Goal: Task Accomplishment & Management: Manage account settings

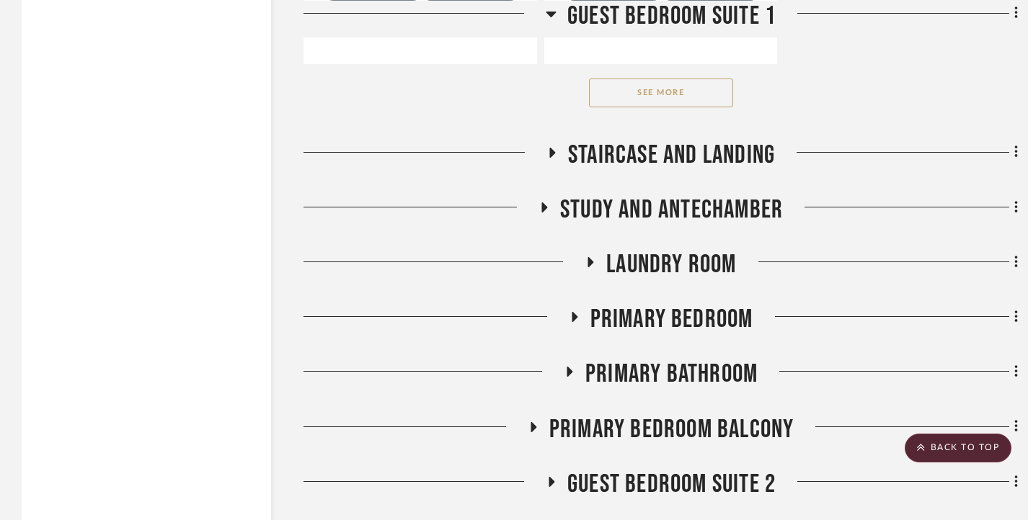
scroll to position [7136, 0]
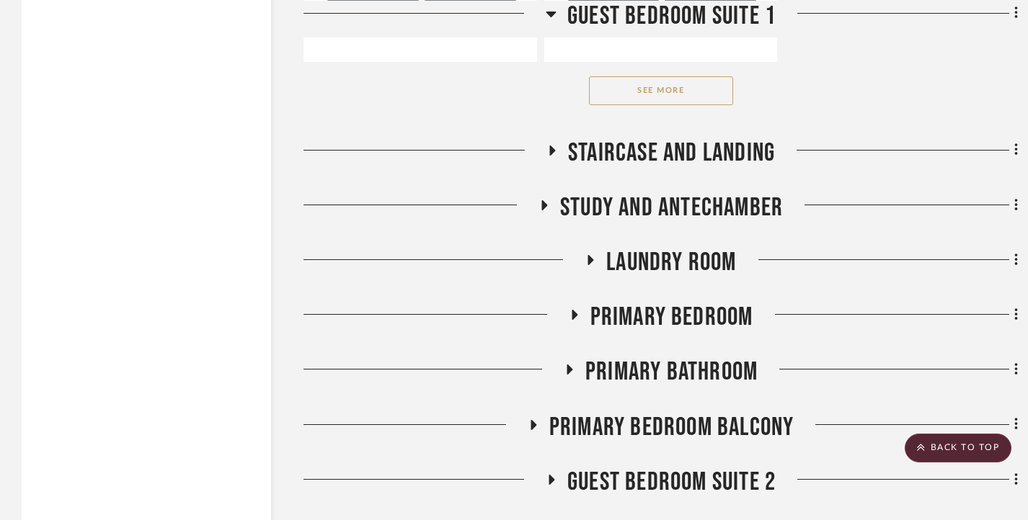
click at [685, 105] on button "See More" at bounding box center [661, 90] width 144 height 29
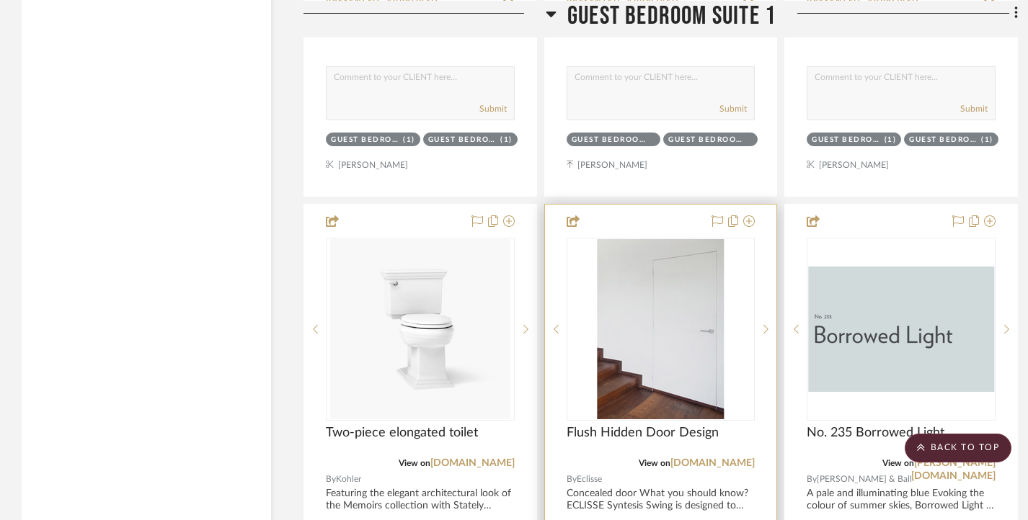
scroll to position [7784, 0]
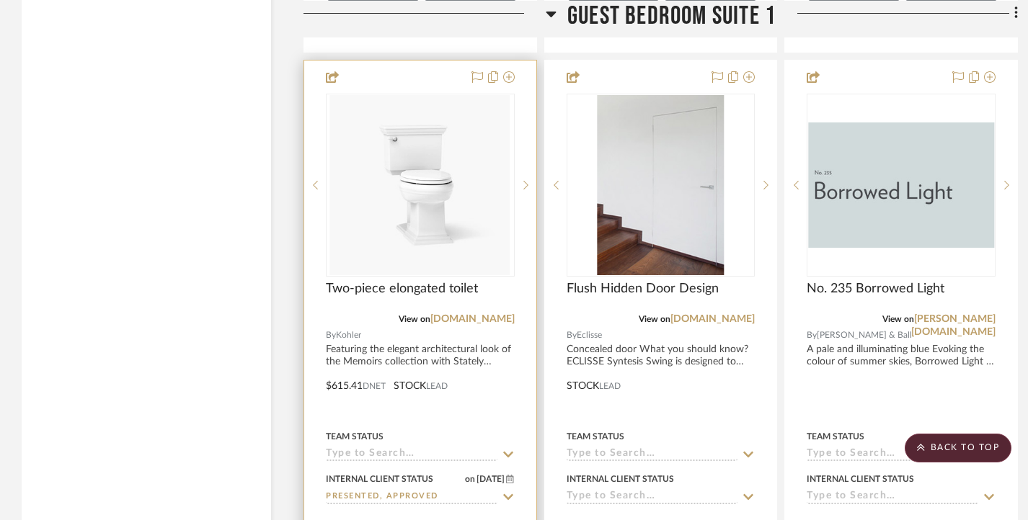
click at [492, 265] on img "0" at bounding box center [420, 185] width 180 height 180
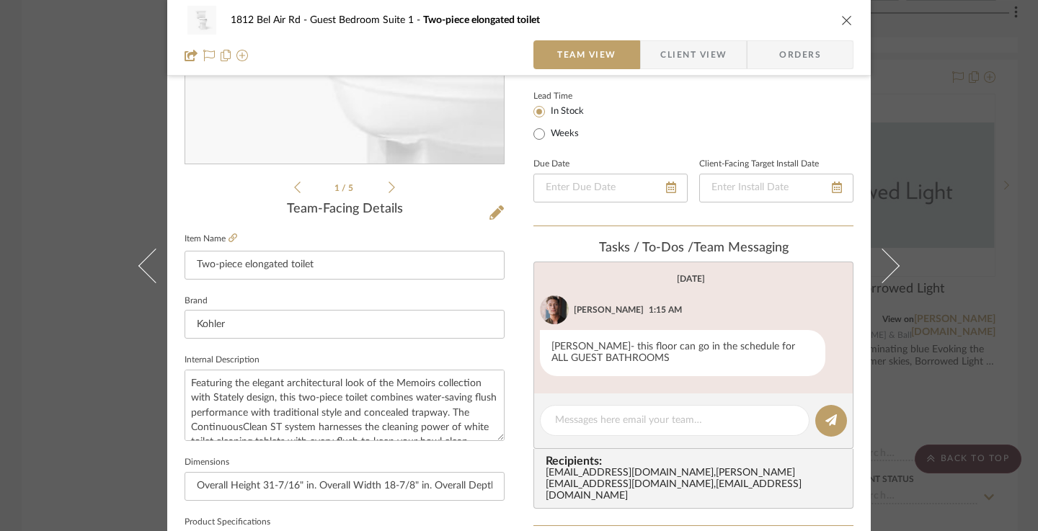
scroll to position [288, 0]
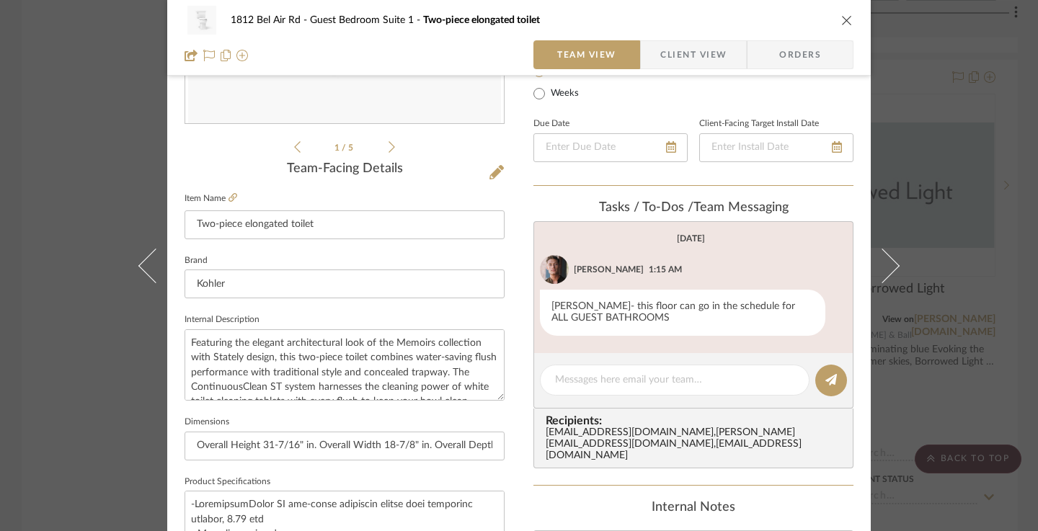
click at [0, 138] on div "1812 Bel Air Rd Guest Bedroom Suite 1 Two-piece elongated toilet Team View Clie…" at bounding box center [519, 265] width 1038 height 531
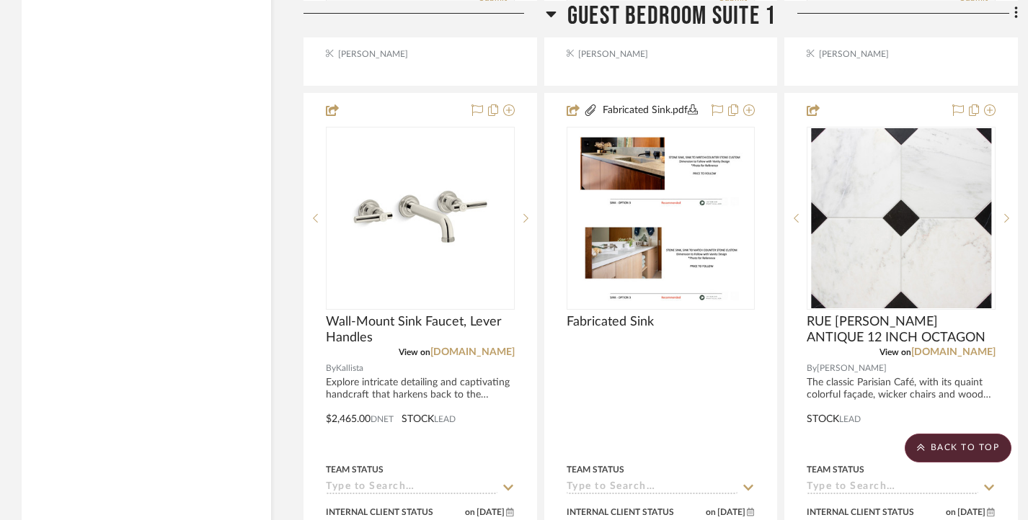
scroll to position [7064, 0]
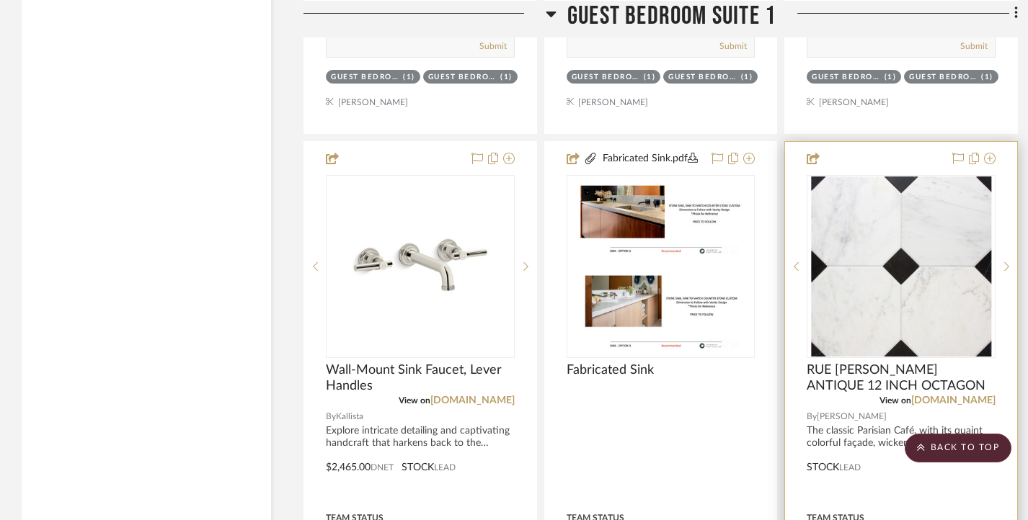
click at [896, 239] on img "0" at bounding box center [901, 267] width 180 height 180
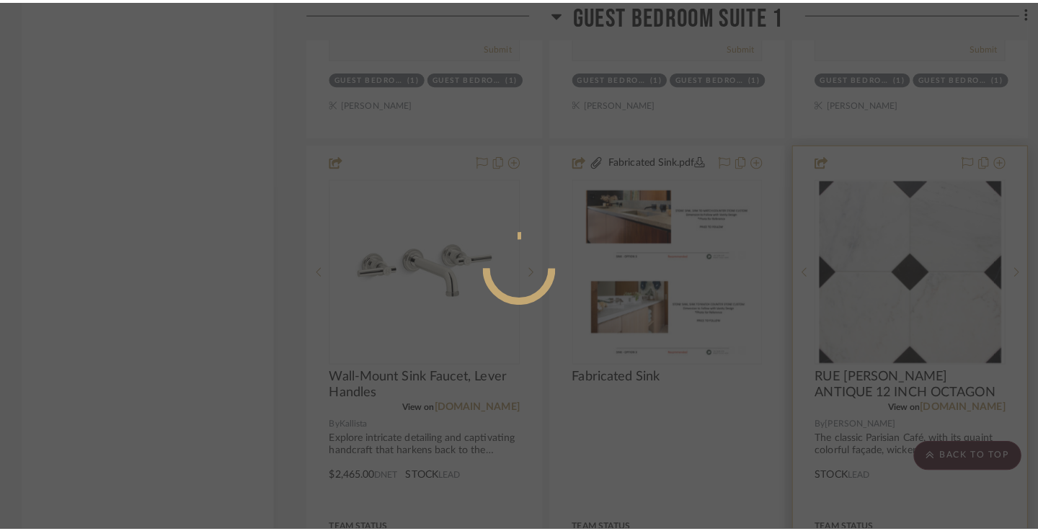
scroll to position [0, 0]
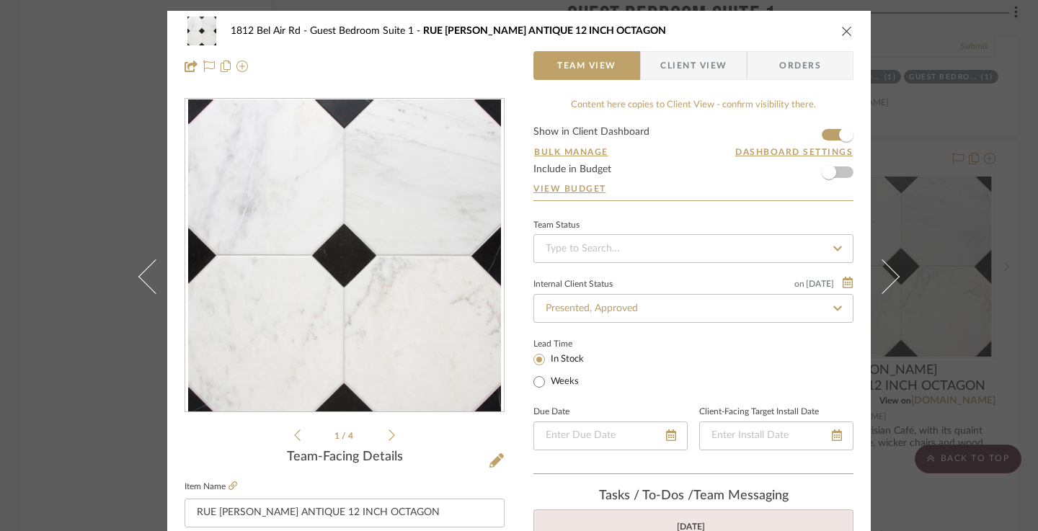
click at [46, 179] on div "1812 Bel Air Rd Guest Bedroom [GEOGRAPHIC_DATA][PERSON_NAME] 12 INCH OCTAGON Te…" at bounding box center [519, 265] width 1038 height 531
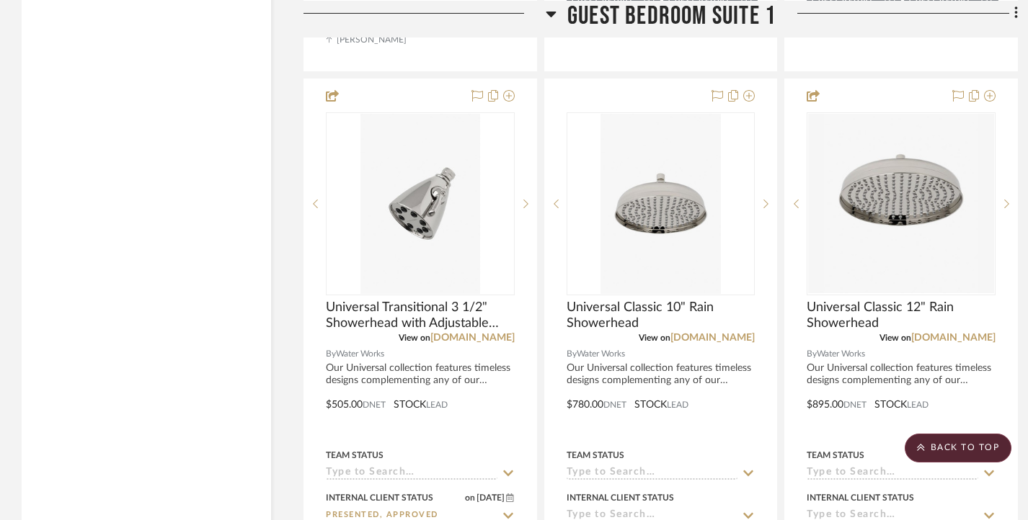
scroll to position [6415, 0]
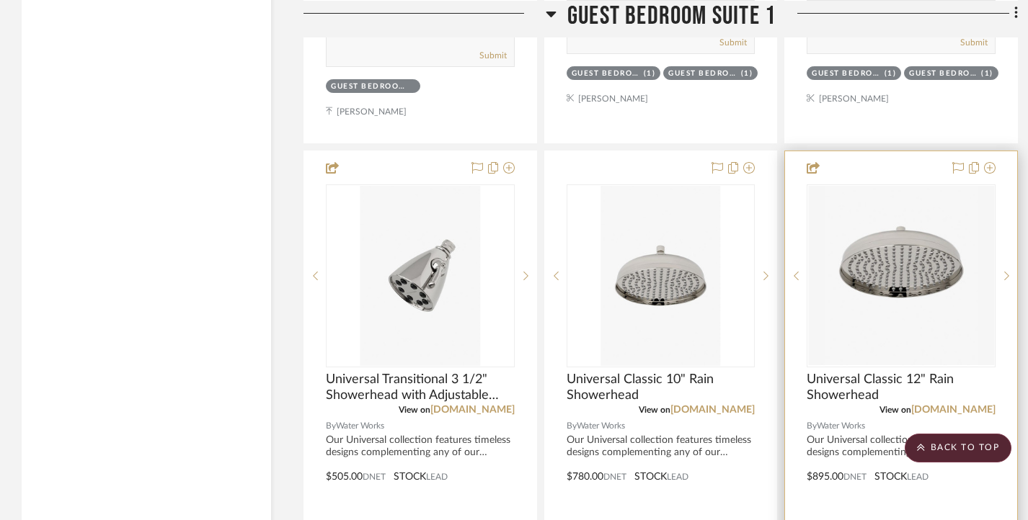
click at [933, 236] on img "0" at bounding box center [901, 275] width 186 height 179
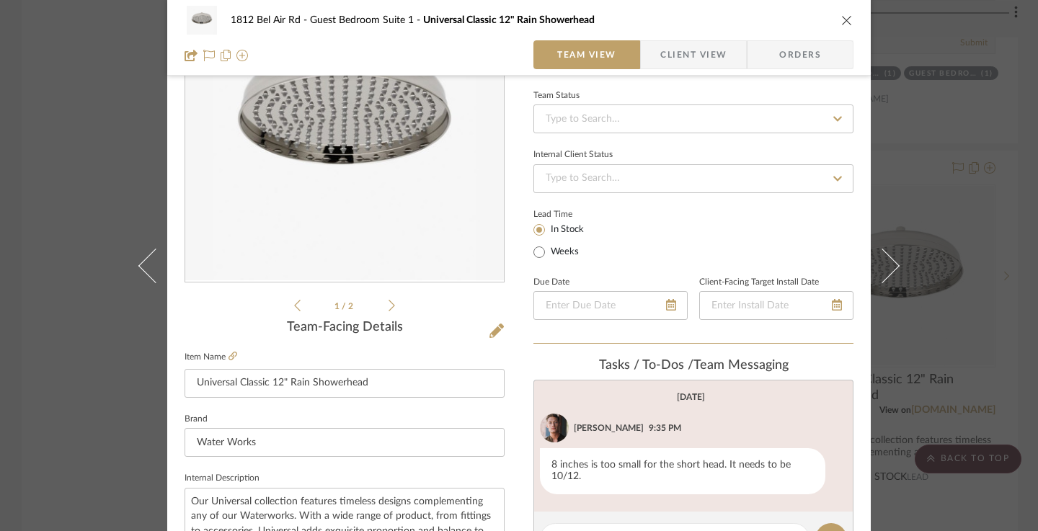
scroll to position [144, 0]
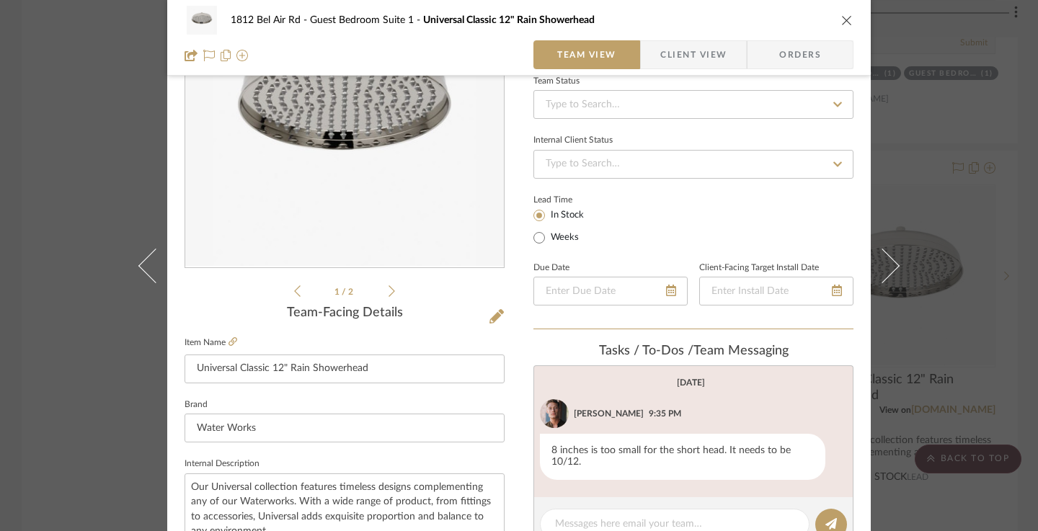
click at [22, 316] on div "1812 Bel Air Rd Guest Bedroom Suite 1 Universal Classic 12" Rain Showerhead Tea…" at bounding box center [519, 265] width 1038 height 531
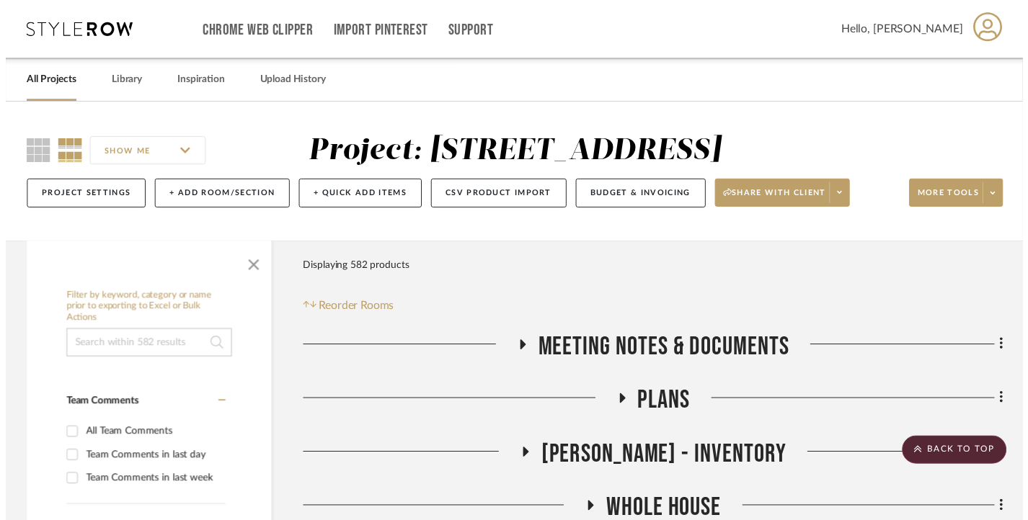
scroll to position [6415, 0]
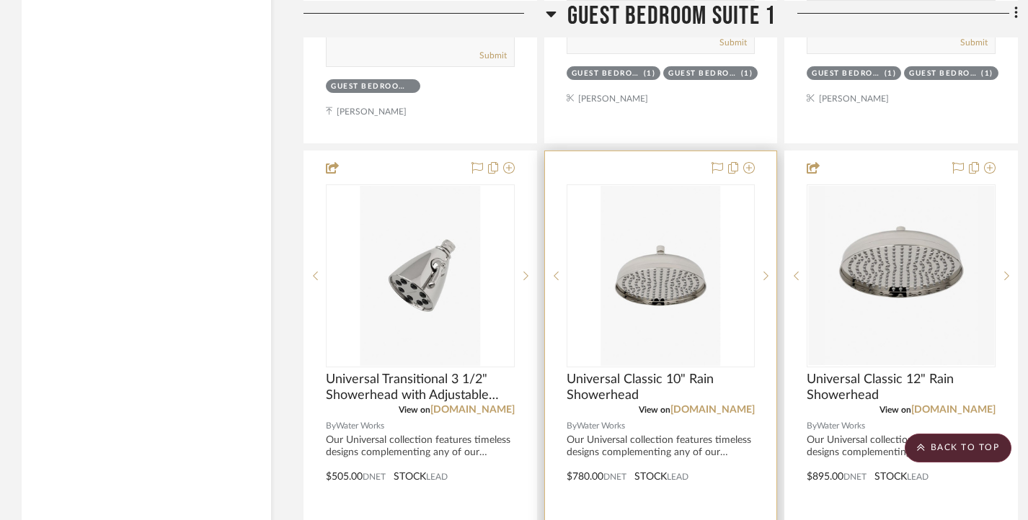
click at [681, 253] on img "0" at bounding box center [660, 276] width 120 height 180
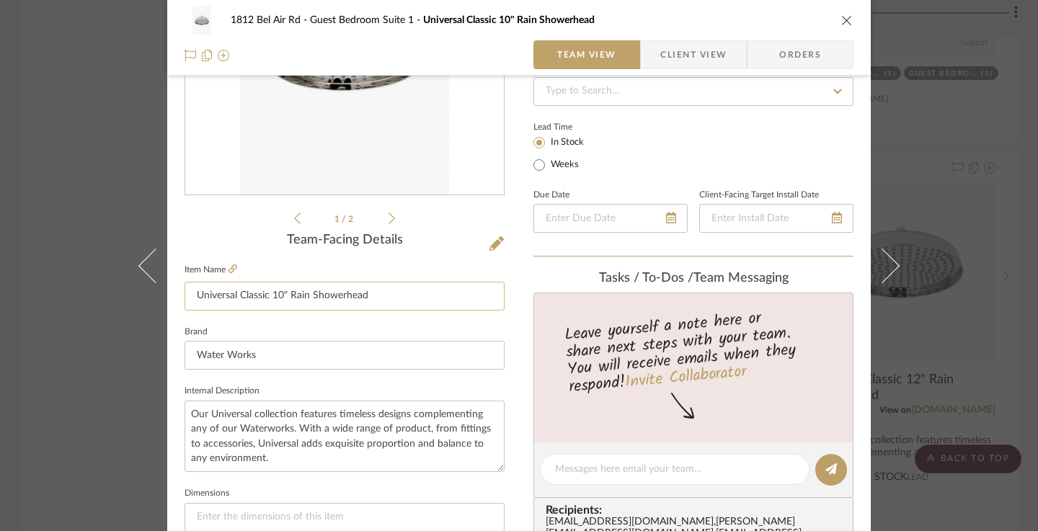
scroll to position [216, 0]
drag, startPoint x: 381, startPoint y: 296, endPoint x: 173, endPoint y: 296, distance: 208.3
click at [173, 296] on div "1812 Bel Air Rd Guest Bedroom Suite 1 Universal Classic 10" Rain Showerhead Tea…" at bounding box center [518, 460] width 703 height 1331
click at [40, 346] on div "1812 Bel Air Rd Guest Bedroom Suite 1 Universal Classic 10" Rain Showerhead Tea…" at bounding box center [519, 265] width 1038 height 531
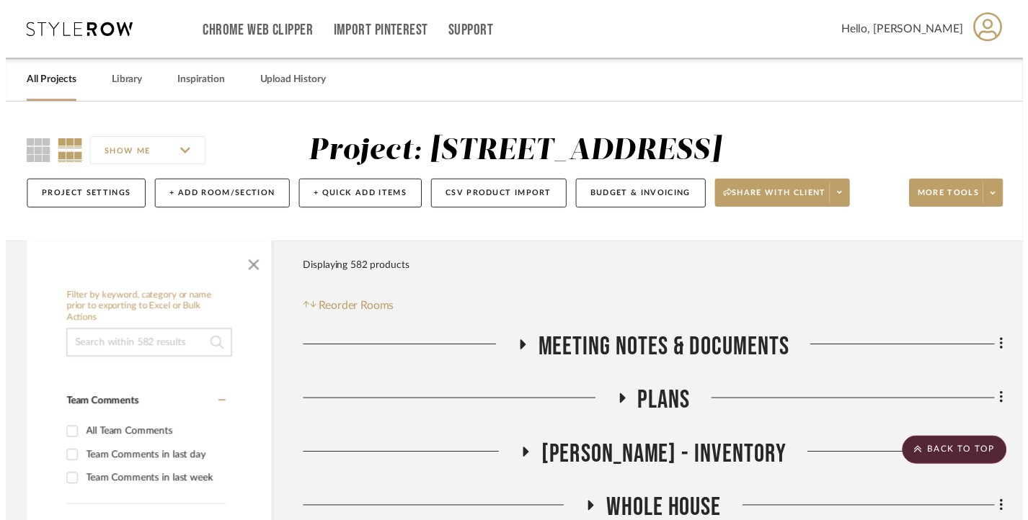
scroll to position [6415, 0]
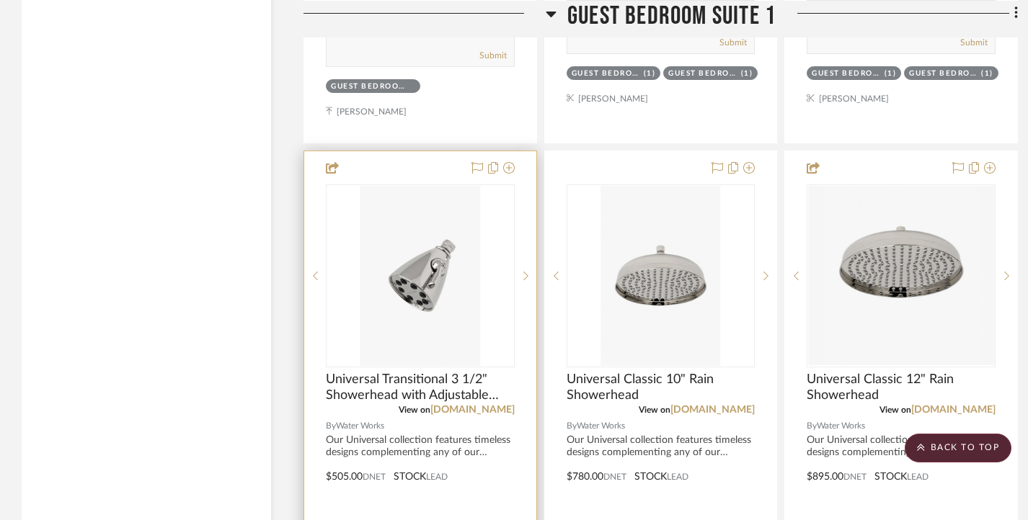
click at [381, 339] on img "0" at bounding box center [420, 276] width 120 height 180
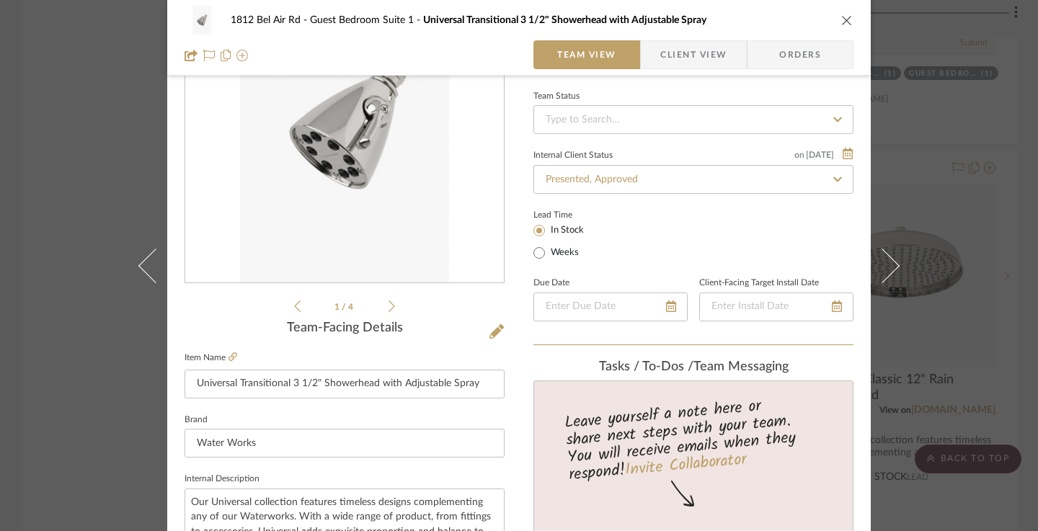
scroll to position [144, 0]
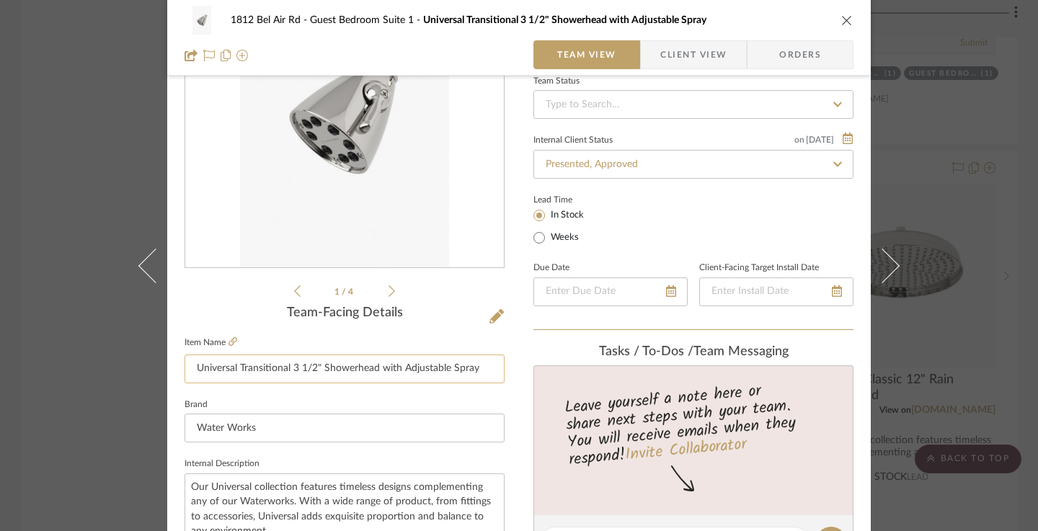
drag, startPoint x: 475, startPoint y: 369, endPoint x: 192, endPoint y: 370, distance: 283.3
click at [192, 370] on input "Universal Transitional 3 1/2" Showerhead with Adjustable Spray" at bounding box center [345, 369] width 320 height 29
click at [65, 322] on div "1812 Bel Air Rd Guest Bedroom Suite 1 Universal Transitional 3 1/2" Showerhead …" at bounding box center [519, 265] width 1038 height 531
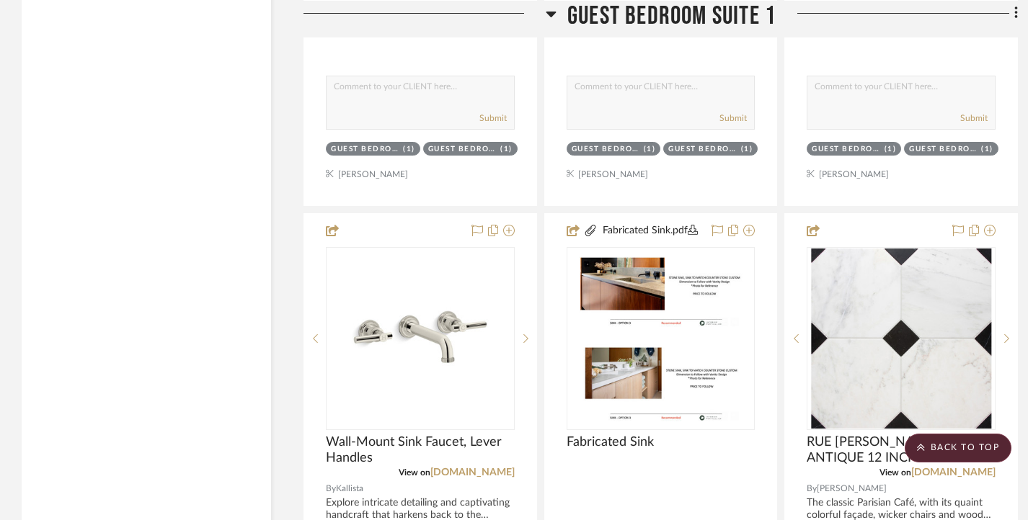
scroll to position [7136, 0]
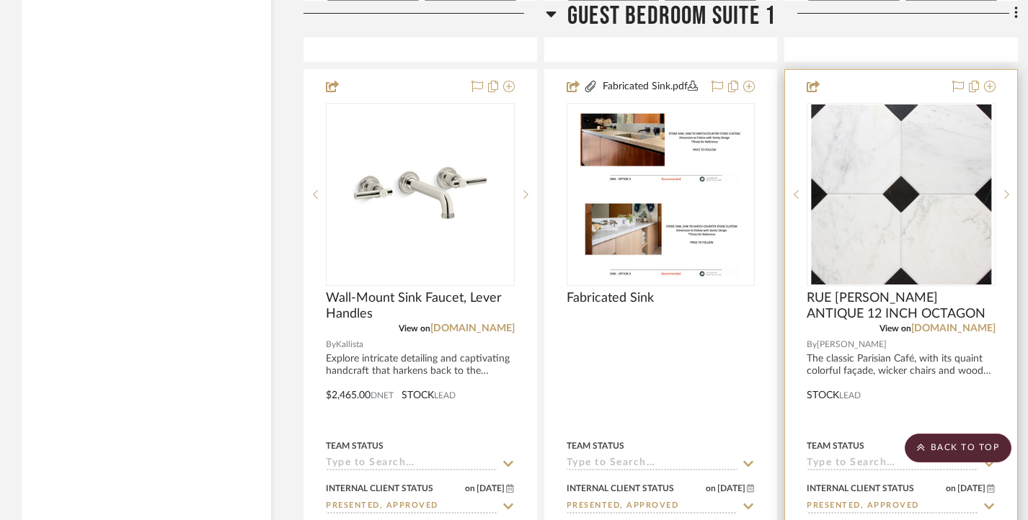
click at [882, 213] on img "0" at bounding box center [901, 195] width 180 height 180
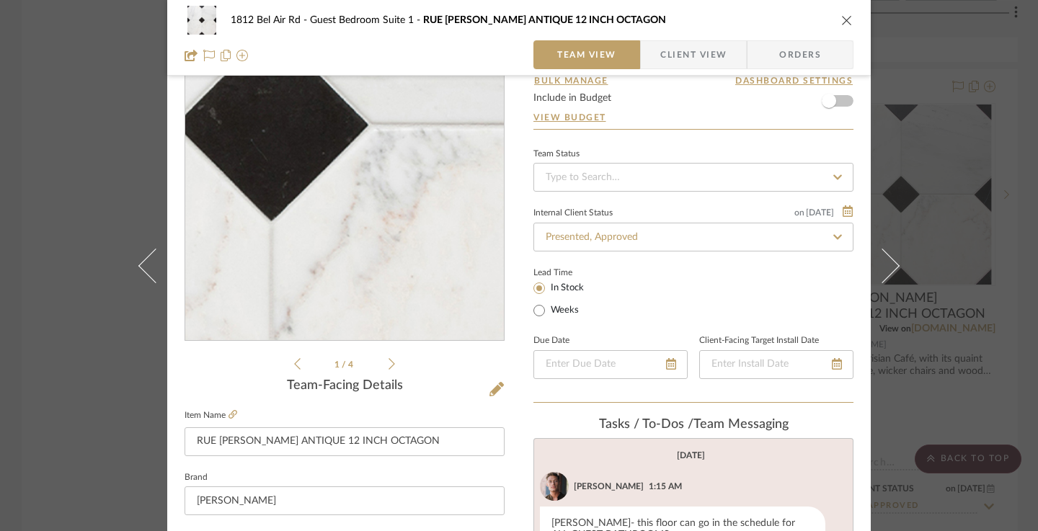
scroll to position [72, 0]
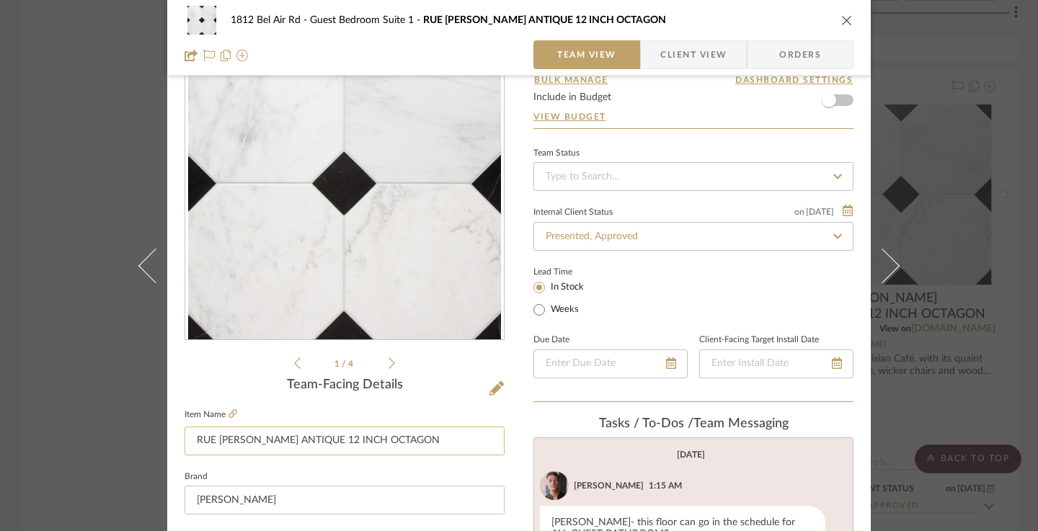
drag, startPoint x: 423, startPoint y: 443, endPoint x: 182, endPoint y: 438, distance: 241.5
click at [185, 438] on input "RUE [PERSON_NAME] ANTIQUE 12 INCH OCTAGON" at bounding box center [345, 441] width 320 height 29
click at [89, 381] on div "1812 Bel Air Rd Guest Bedroom [GEOGRAPHIC_DATA][PERSON_NAME] 12 INCH OCTAGON Te…" at bounding box center [519, 265] width 1038 height 531
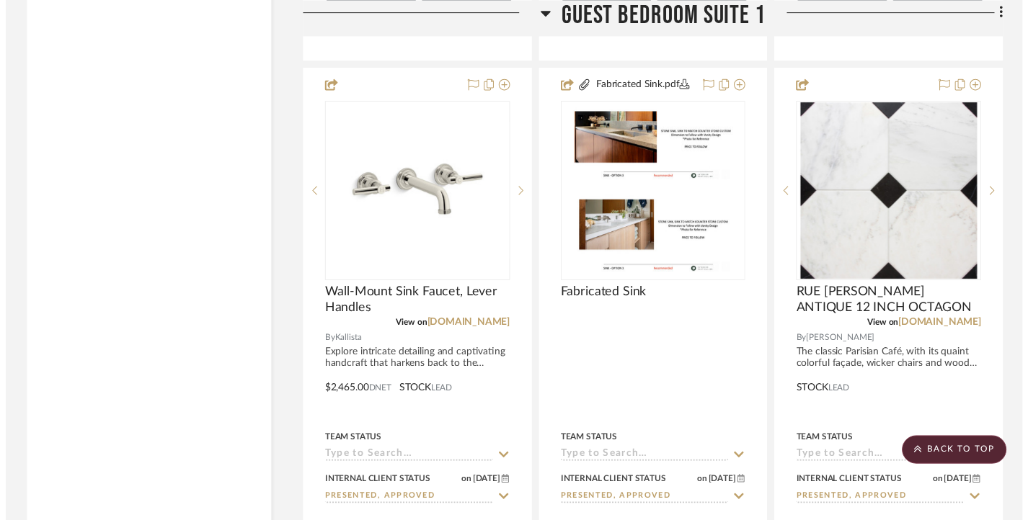
scroll to position [7136, 0]
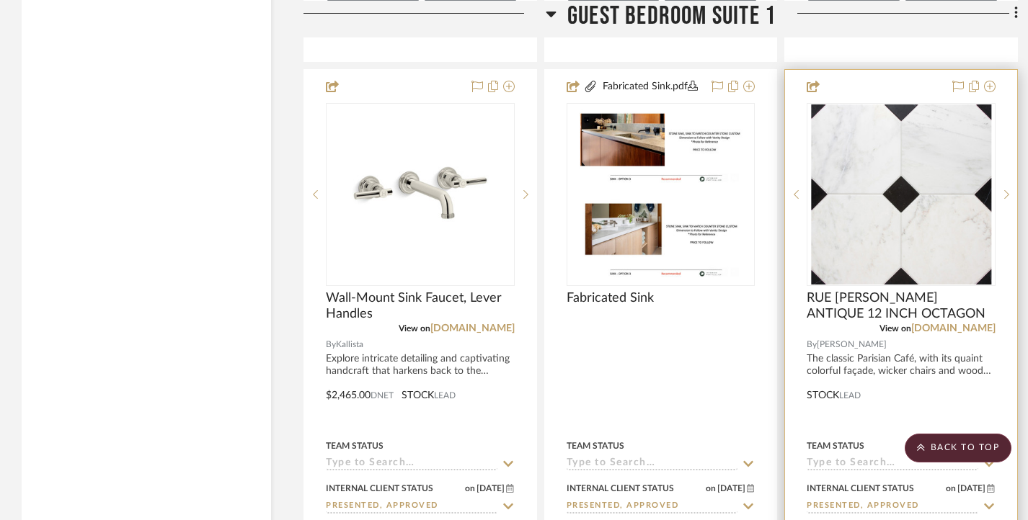
click at [855, 239] on img "0" at bounding box center [901, 195] width 180 height 180
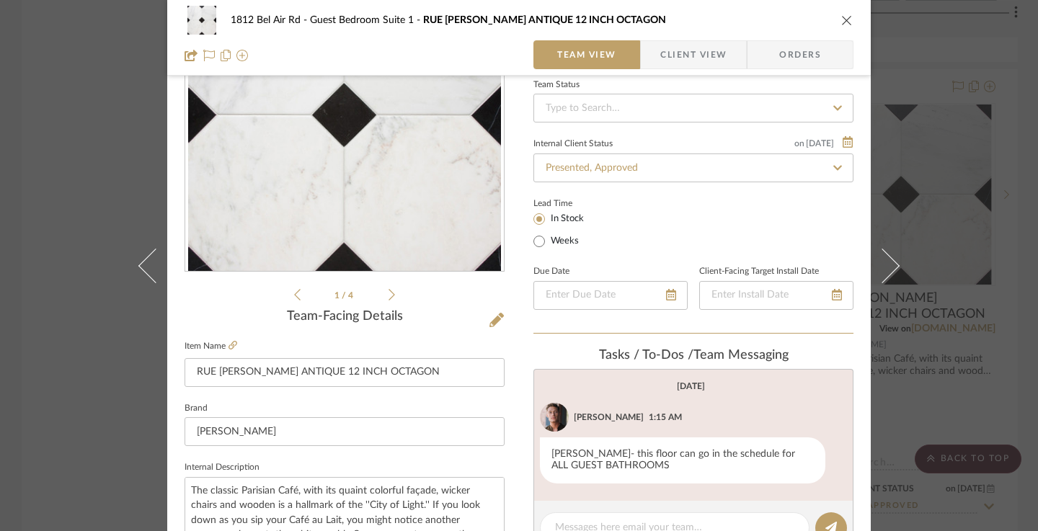
scroll to position [144, 0]
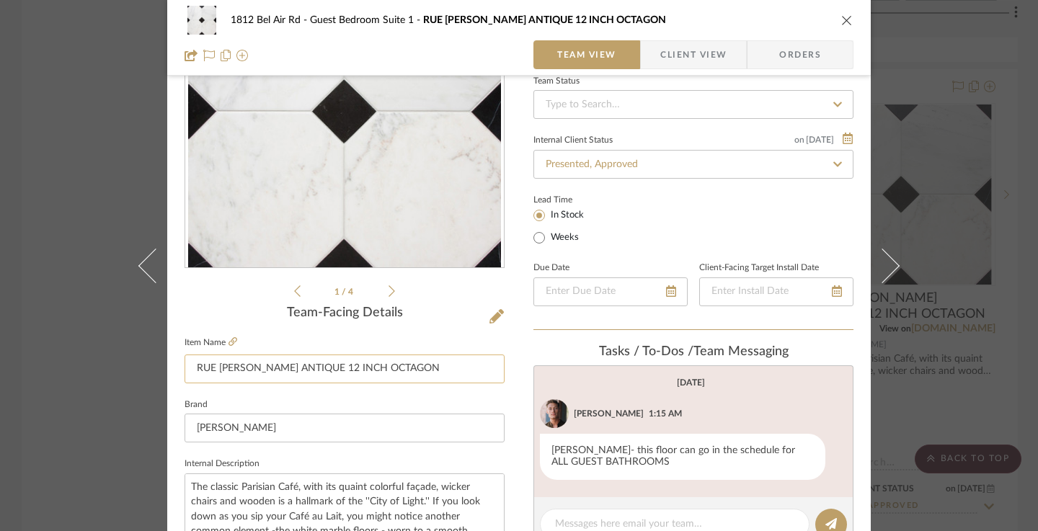
drag, startPoint x: 188, startPoint y: 368, endPoint x: 425, endPoint y: 373, distance: 236.5
click at [425, 373] on input "RUE [PERSON_NAME] ANTIQUE 12 INCH OCTAGON" at bounding box center [345, 369] width 320 height 29
click at [79, 334] on div "1812 Bel Air Rd Guest Bedroom [GEOGRAPHIC_DATA][PERSON_NAME] 12 INCH OCTAGON Te…" at bounding box center [519, 265] width 1038 height 531
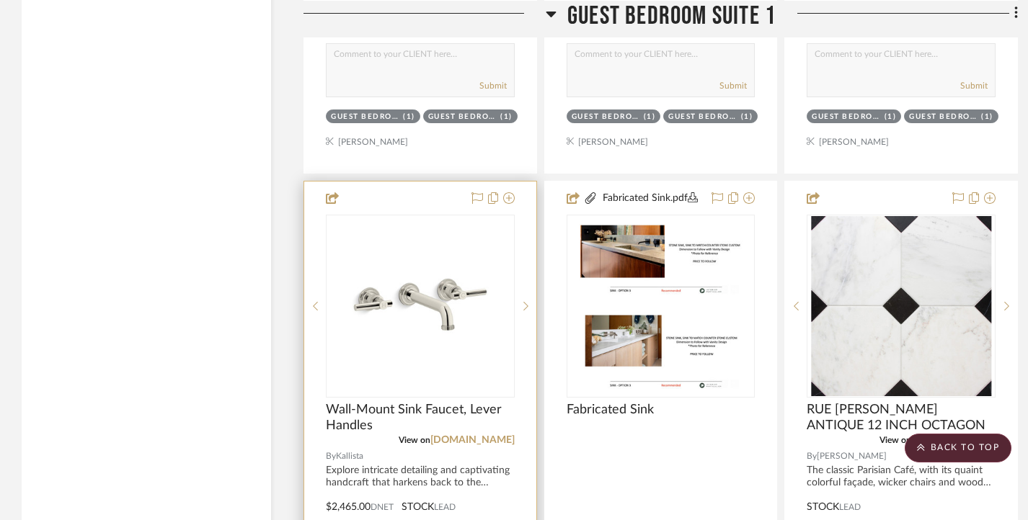
scroll to position [7064, 0]
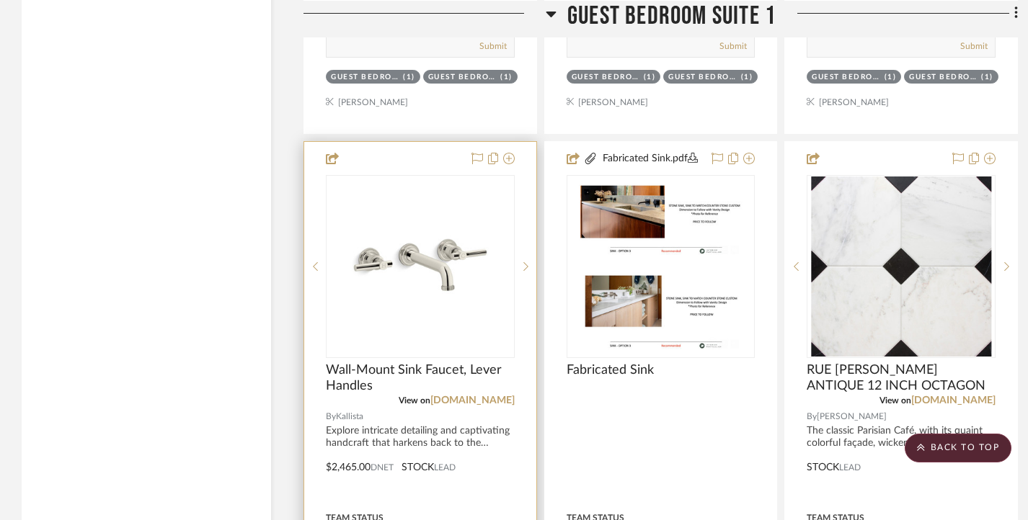
click at [404, 310] on img "0" at bounding box center [420, 267] width 186 height 140
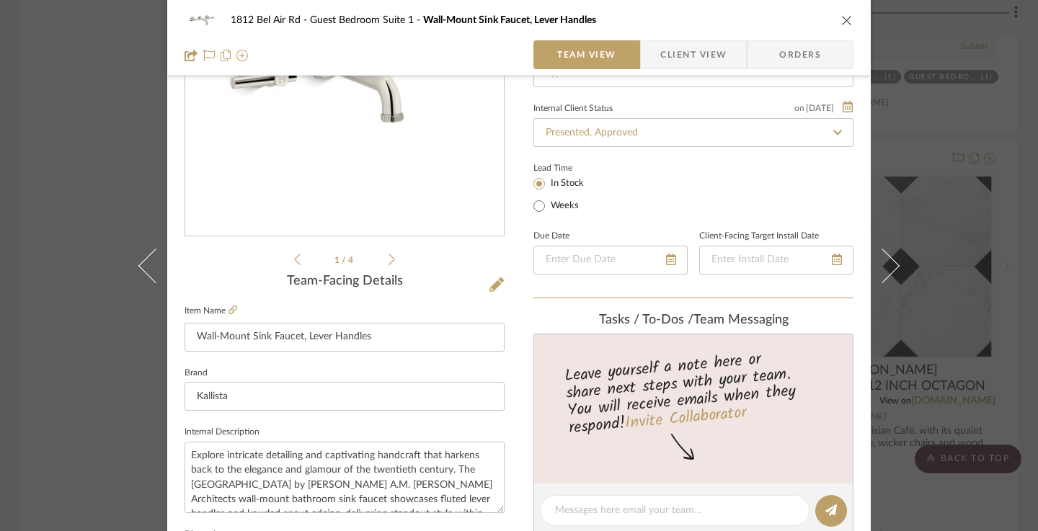
scroll to position [216, 0]
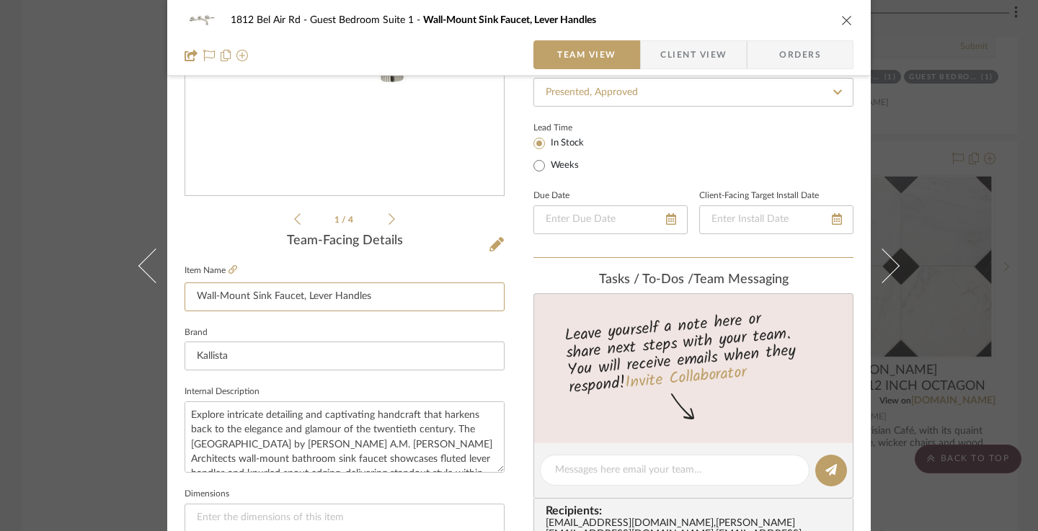
drag, startPoint x: 383, startPoint y: 296, endPoint x: 166, endPoint y: 298, distance: 217.0
click at [167, 298] on div "1812 Bel Air Rd Guest Bedroom Suite 1 Wall-Mount Sink Faucet, Lever Handles Tea…" at bounding box center [518, 460] width 703 height 1331
click at [48, 255] on div "1812 Bel Air Rd Guest Bedroom Suite 1 Wall-Mount Sink Faucet, Lever Handles Tea…" at bounding box center [519, 265] width 1038 height 531
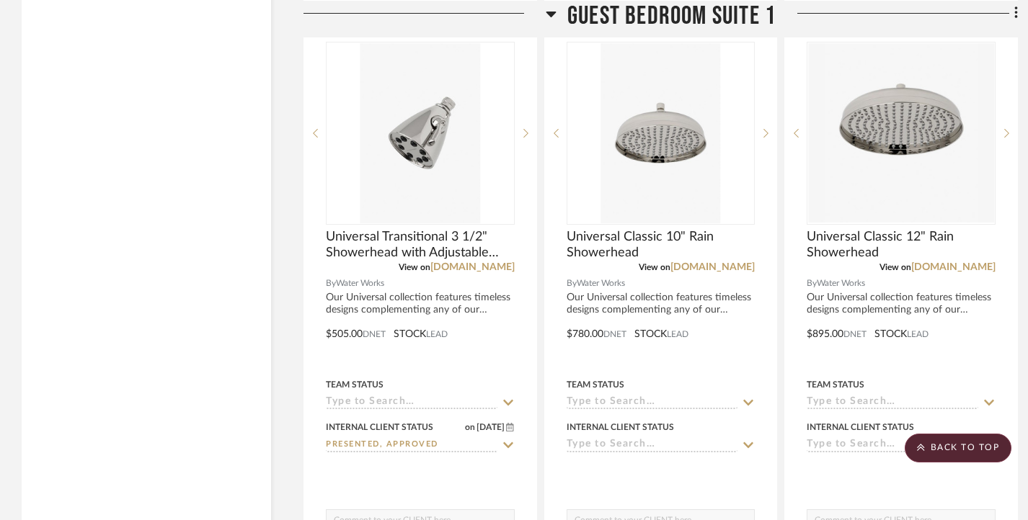
scroll to position [6487, 0]
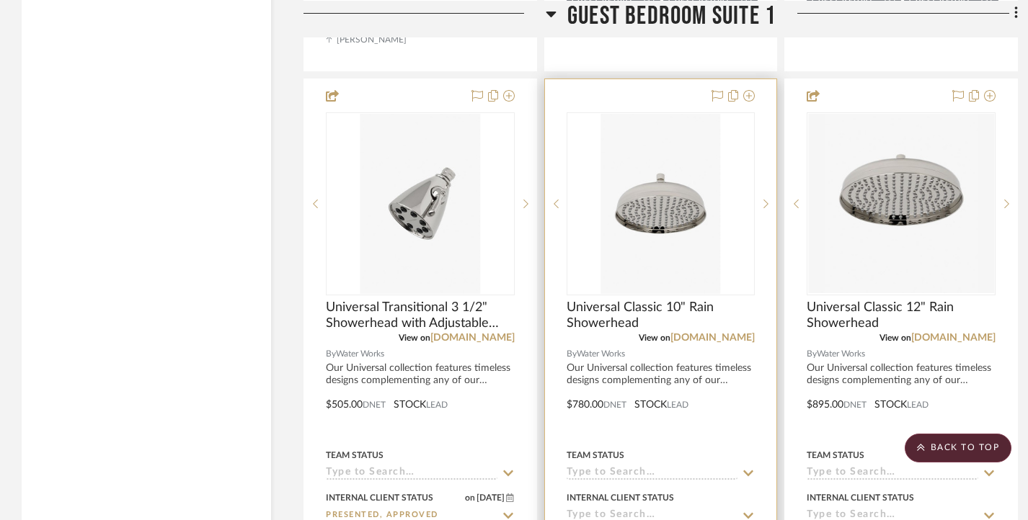
click at [729, 246] on div "0" at bounding box center [660, 204] width 187 height 182
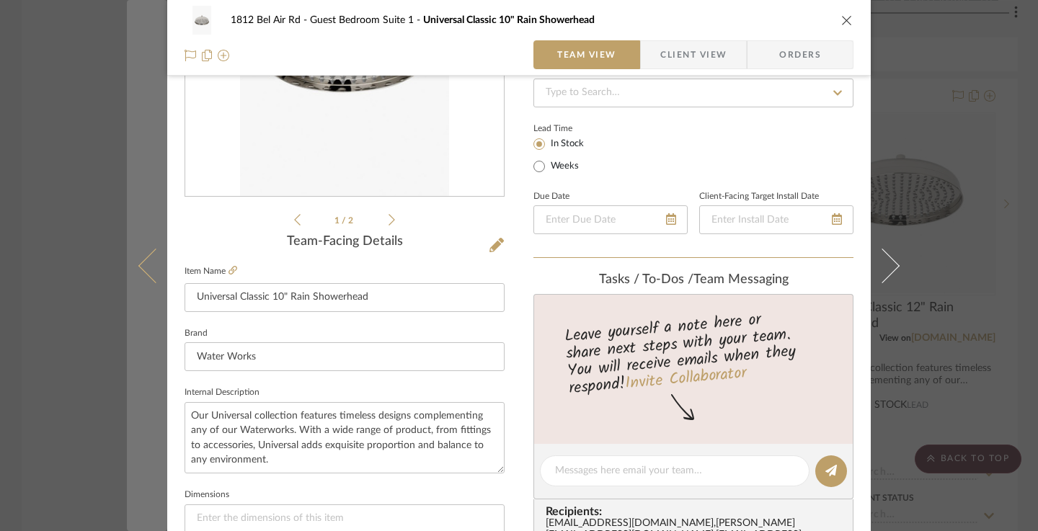
scroll to position [216, 0]
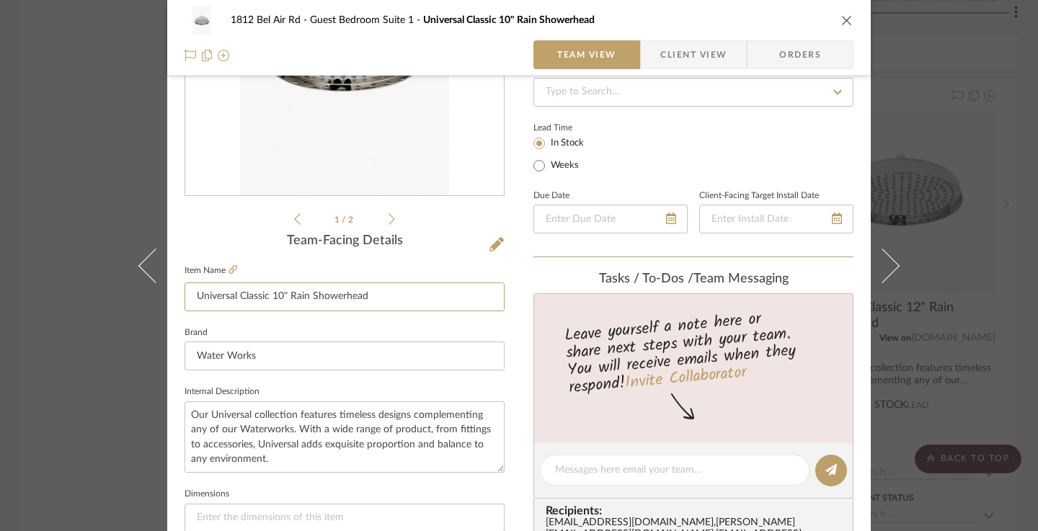
drag, startPoint x: 369, startPoint y: 297, endPoint x: 175, endPoint y: 297, distance: 193.9
click at [175, 297] on div "1812 Bel Air Rd Guest Bedroom Suite 1 Universal Classic 10" Rain Showerhead Tea…" at bounding box center [518, 460] width 703 height 1331
click at [102, 304] on div "1812 Bel Air Rd Guest Bedroom Suite 1 Universal Classic 10" Rain Showerhead Tea…" at bounding box center [519, 265] width 1038 height 531
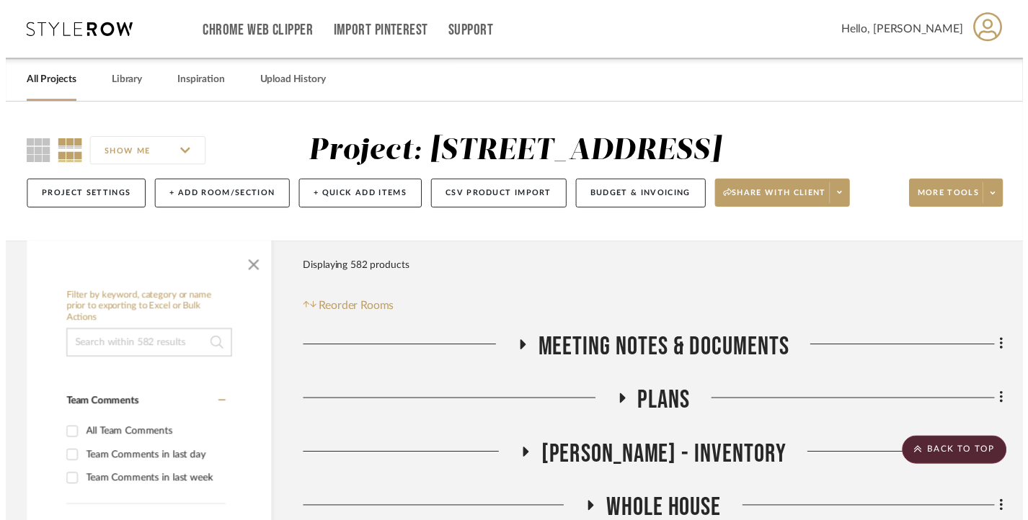
scroll to position [6487, 0]
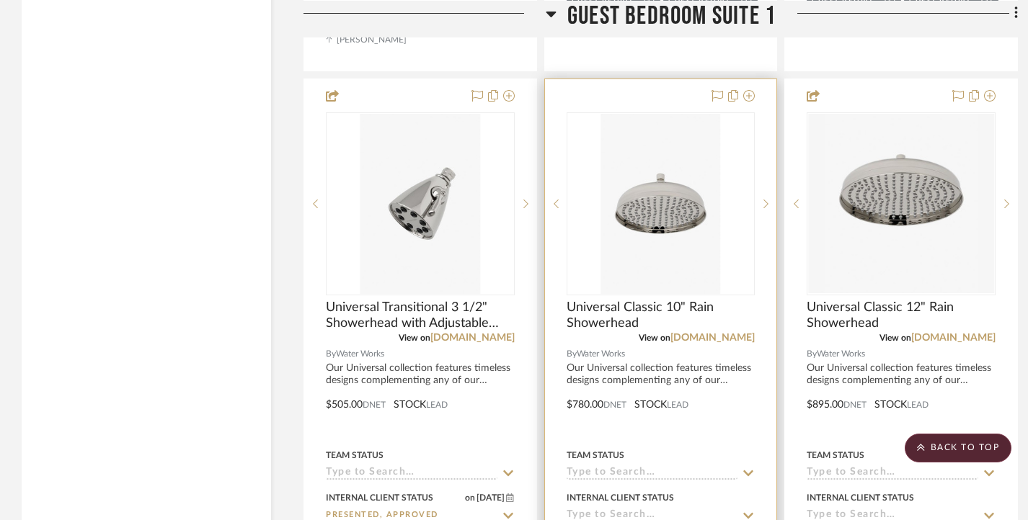
click at [652, 228] on img "0" at bounding box center [660, 204] width 120 height 180
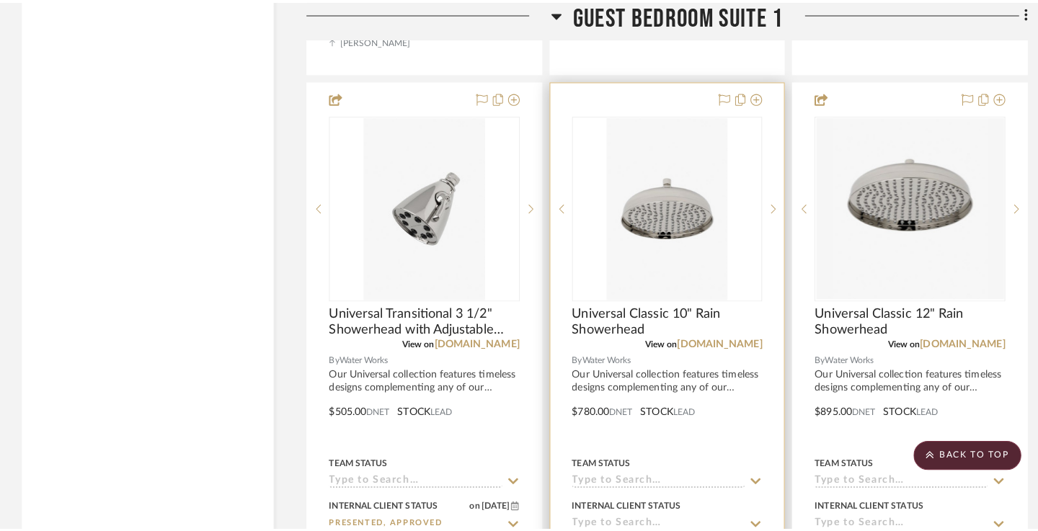
scroll to position [0, 0]
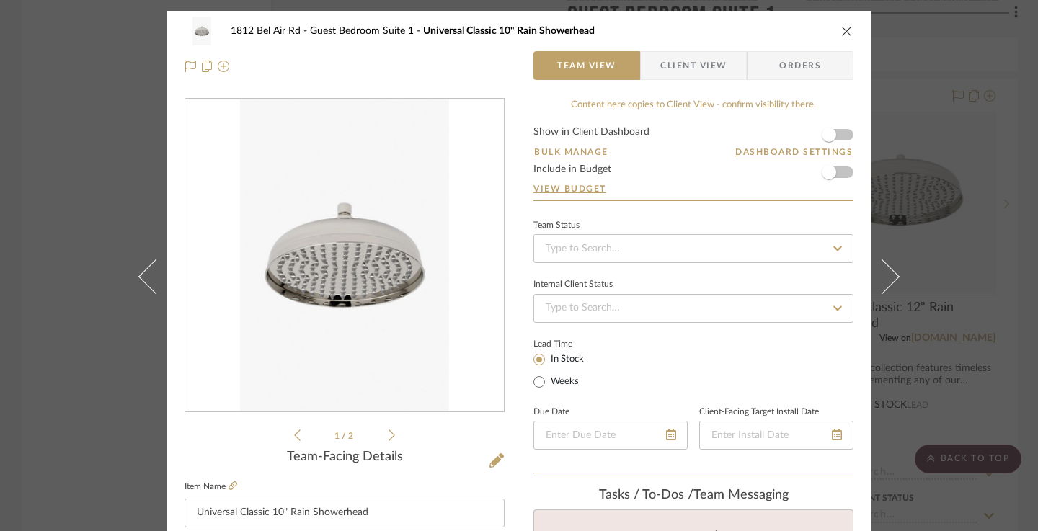
click at [105, 178] on div "1812 Bel Air Rd Guest Bedroom Suite 1 Universal Classic 10" Rain Showerhead Tea…" at bounding box center [519, 265] width 1038 height 531
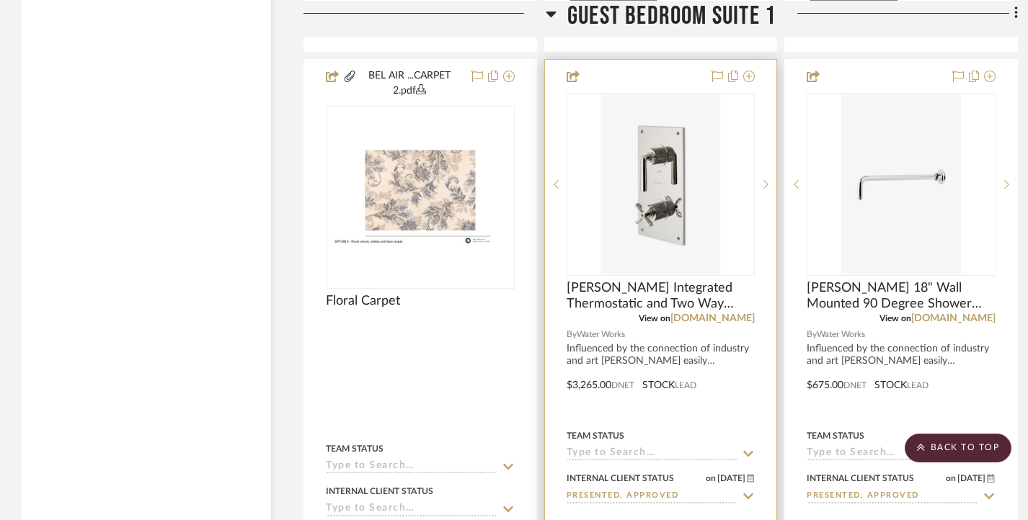
scroll to position [5910, 0]
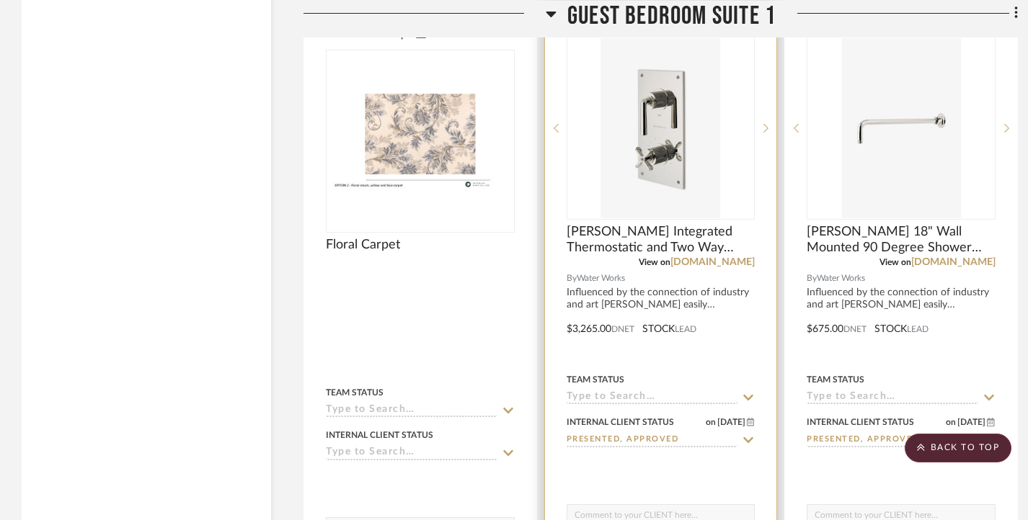
click at [712, 197] on img "0" at bounding box center [660, 128] width 120 height 180
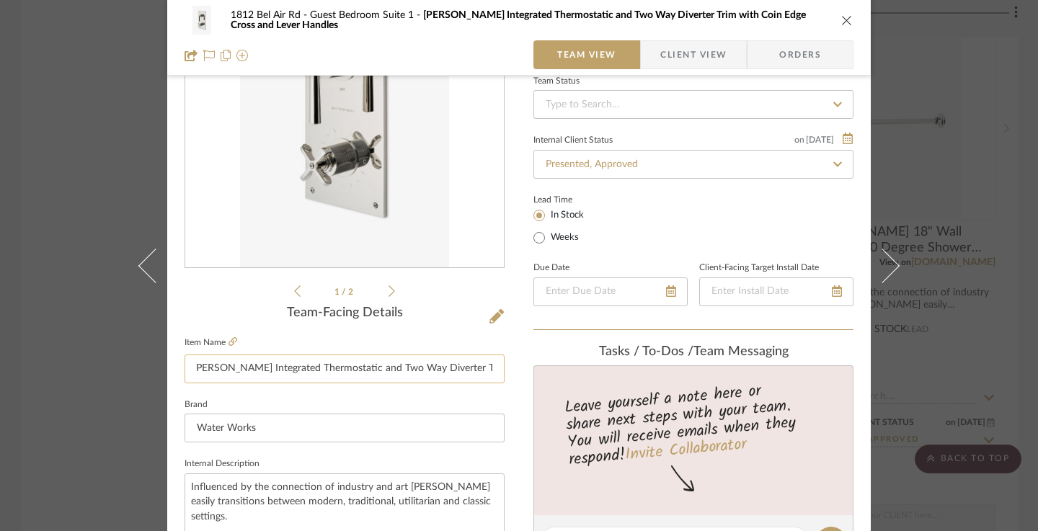
scroll to position [0, 0]
drag, startPoint x: 489, startPoint y: 365, endPoint x: 175, endPoint y: 366, distance: 313.5
click at [175, 366] on div "1812 Bel Air Rd Guest Bedroom Suite 1 [PERSON_NAME] Integrated Thermostatic and…" at bounding box center [518, 532] width 703 height 1331
click at [120, 355] on div "1812 Bel Air Rd Guest Bedroom Suite 1 [PERSON_NAME] Integrated Thermostatic and…" at bounding box center [519, 265] width 1038 height 531
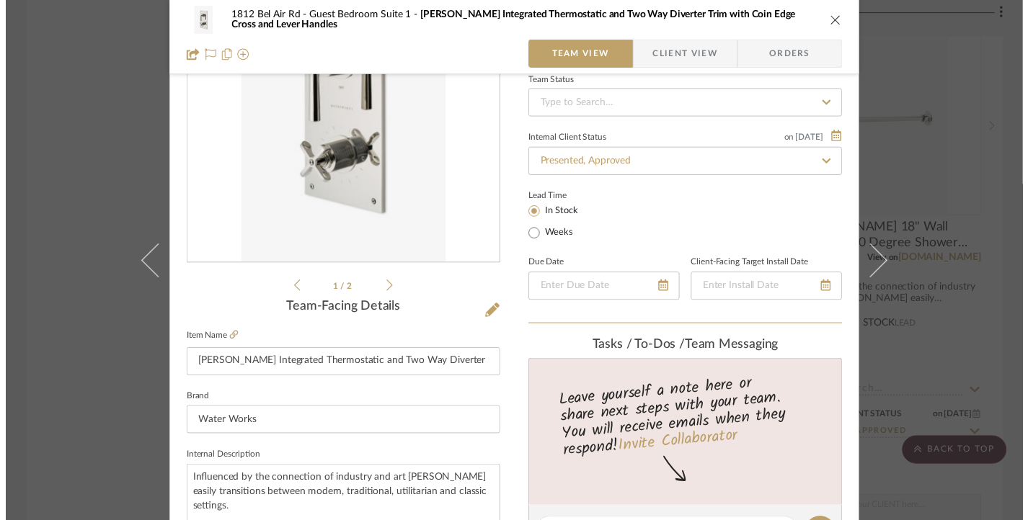
scroll to position [5910, 0]
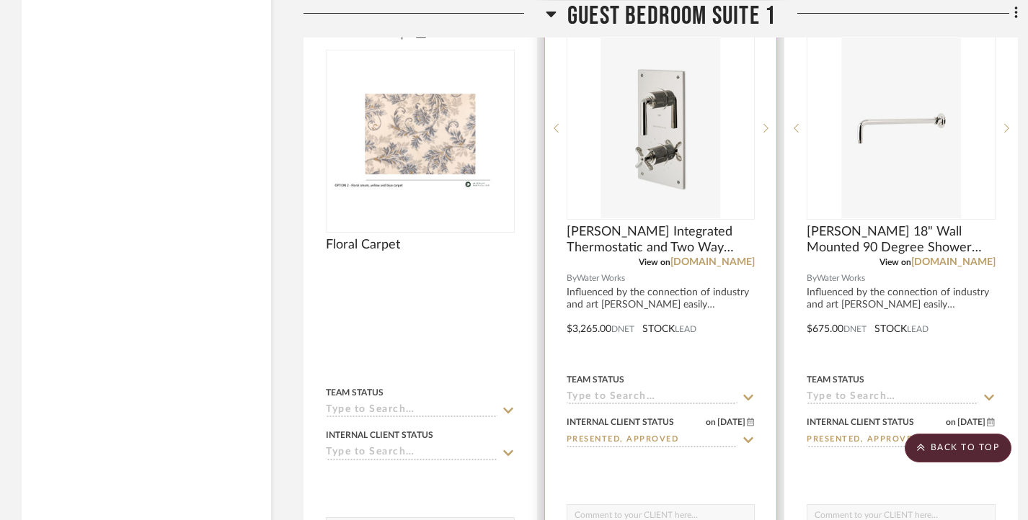
click at [730, 147] on div "0" at bounding box center [660, 128] width 187 height 182
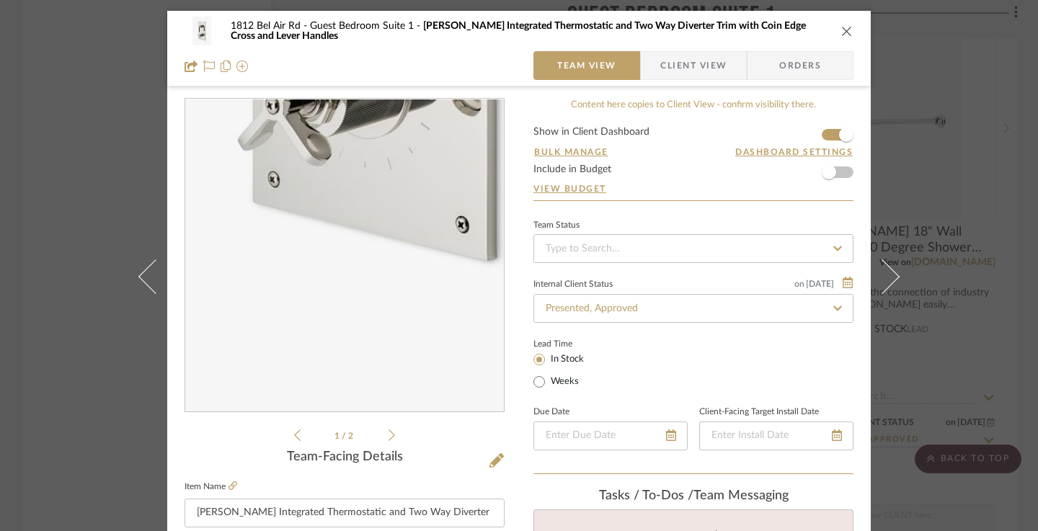
scroll to position [144, 0]
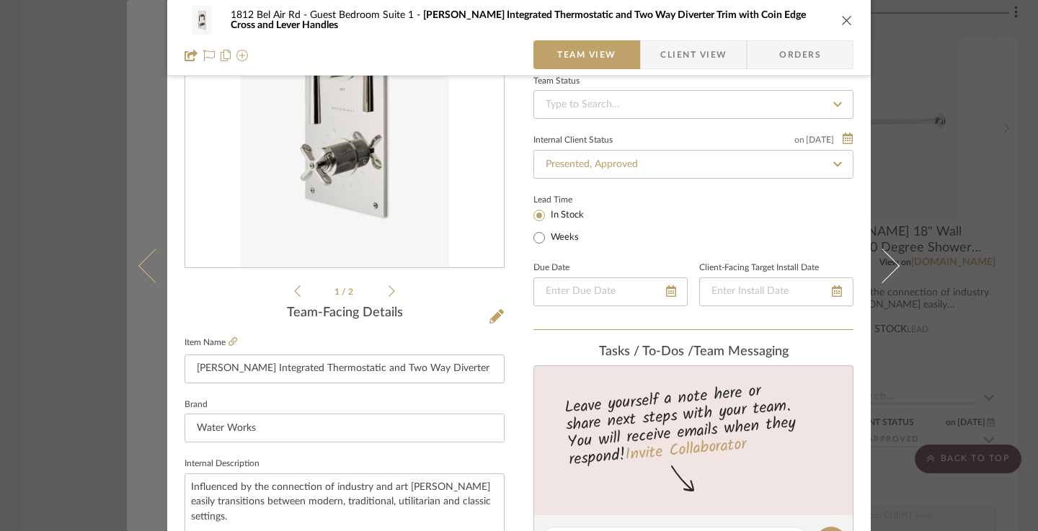
click at [136, 212] on button at bounding box center [147, 265] width 40 height 531
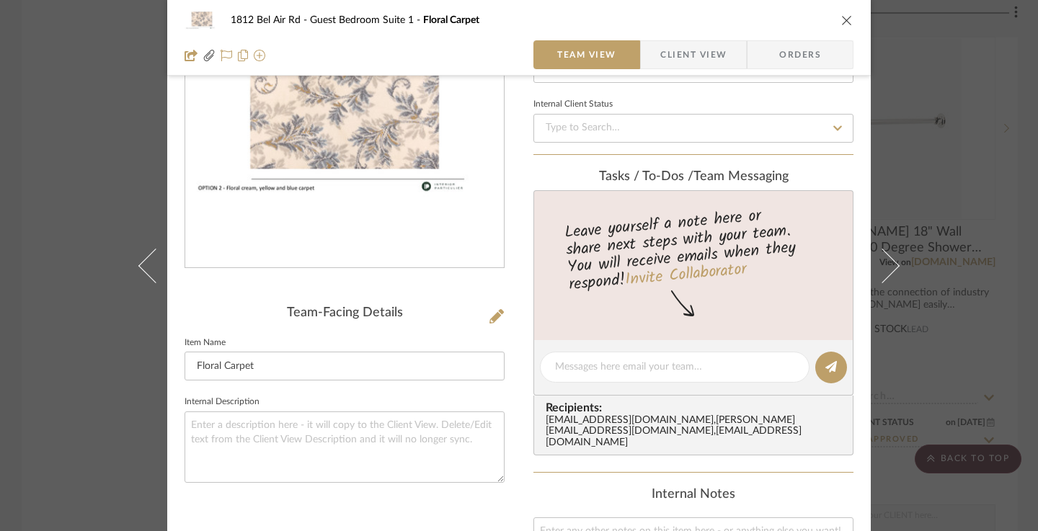
click at [100, 143] on div "1812 Bel Air Rd Guest Bedroom Suite 1 Floral Carpet Team View Client View Order…" at bounding box center [519, 265] width 1038 height 531
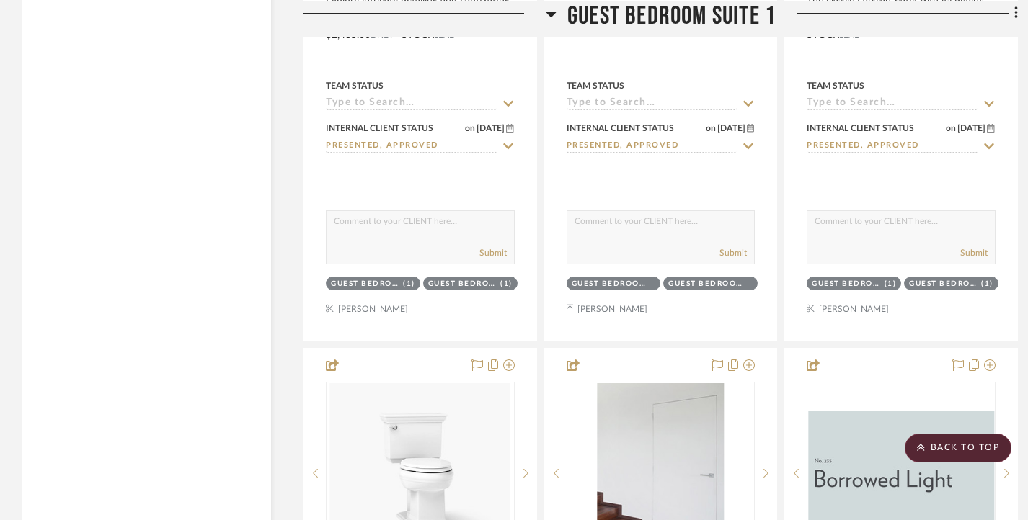
scroll to position [7712, 0]
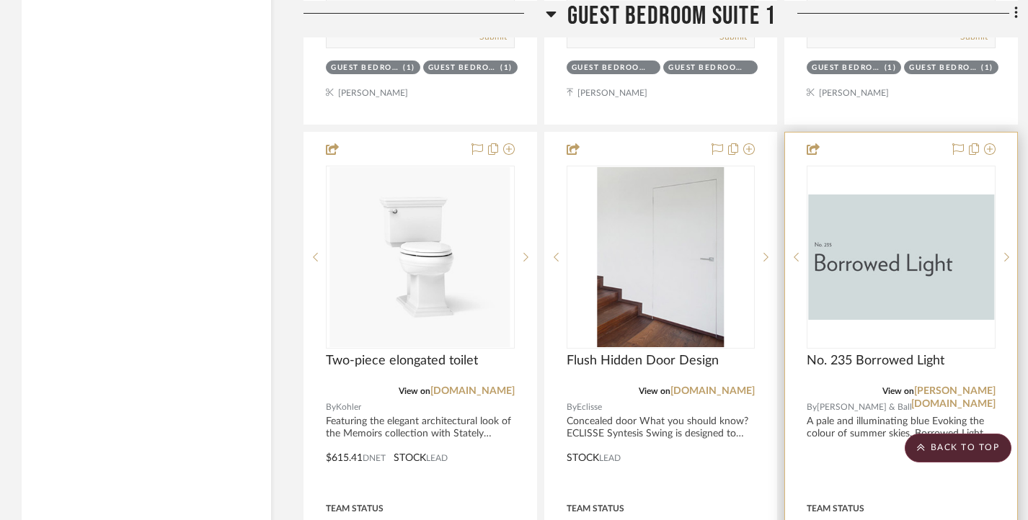
click at [905, 254] on img "0" at bounding box center [901, 257] width 186 height 125
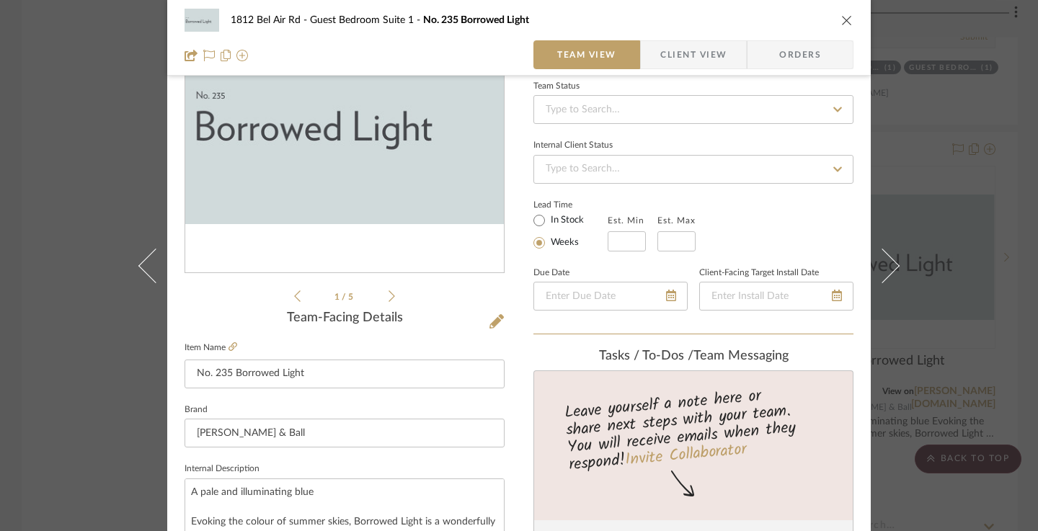
scroll to position [144, 0]
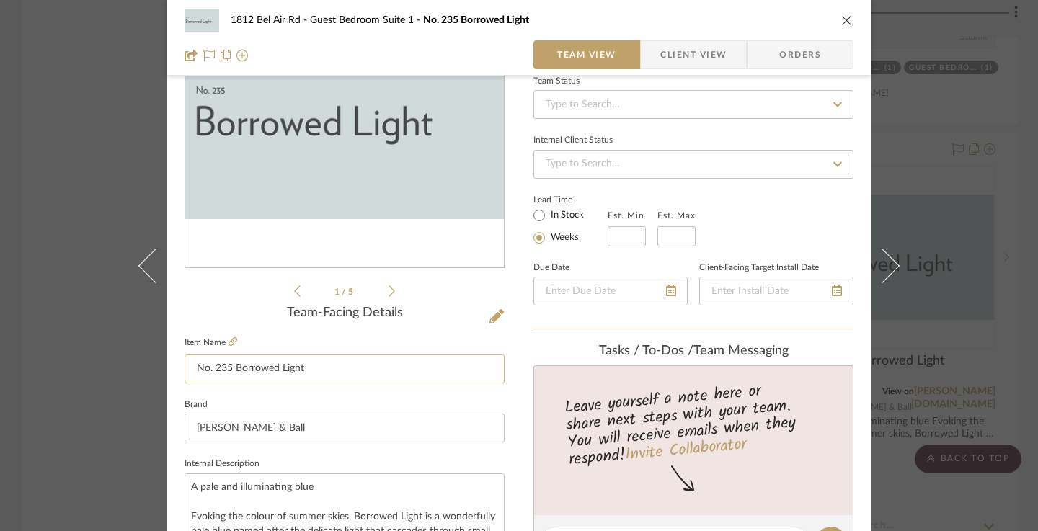
drag, startPoint x: 306, startPoint y: 371, endPoint x: 193, endPoint y: 373, distance: 112.5
click at [193, 373] on input "No. 235 Borrowed Light" at bounding box center [345, 369] width 320 height 29
drag, startPoint x: 276, startPoint y: 427, endPoint x: 176, endPoint y: 419, distance: 100.4
click at [176, 419] on div "[STREET_ADDRESS] Light Team View Client View Orders 1 / 5 Team-Facing Details I…" at bounding box center [518, 532] width 703 height 1331
click at [29, 221] on div "[STREET_ADDRESS] Light Team View Client View Orders 1 / 5 Team-Facing Details I…" at bounding box center [519, 265] width 1038 height 531
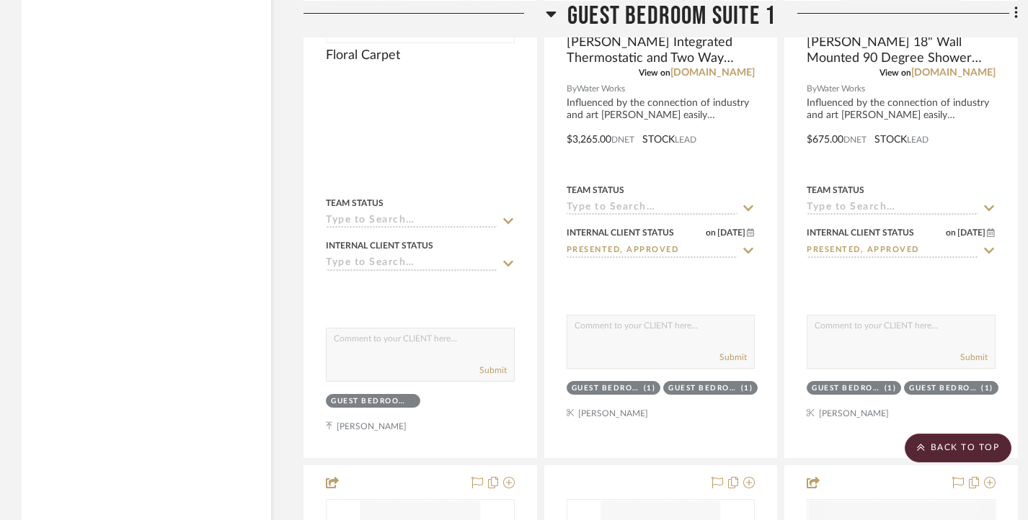
scroll to position [5982, 0]
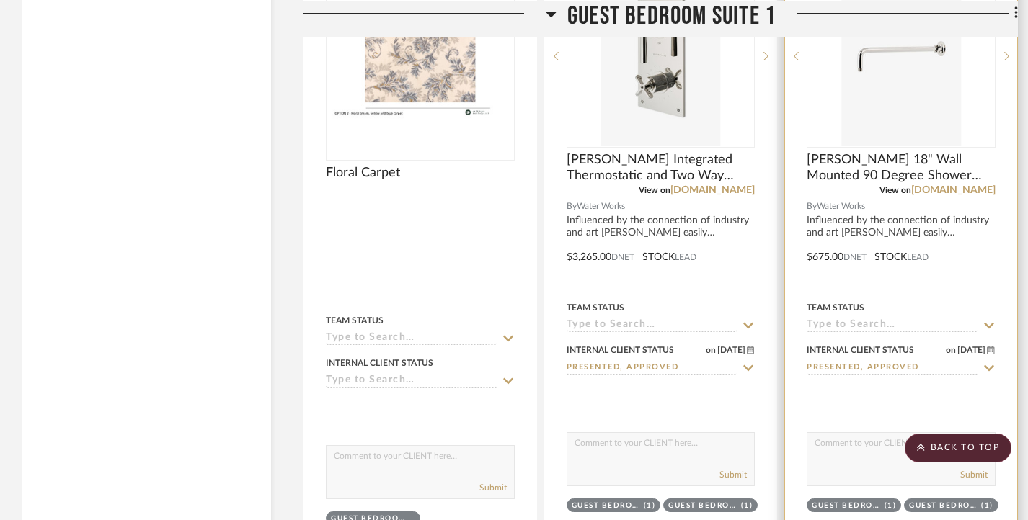
click at [915, 68] on img "0" at bounding box center [901, 56] width 120 height 180
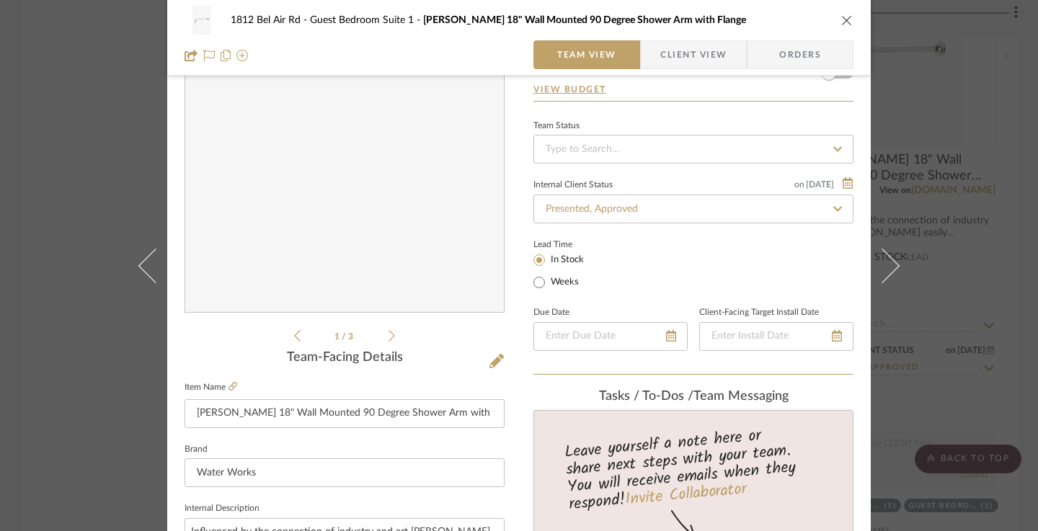
scroll to position [144, 0]
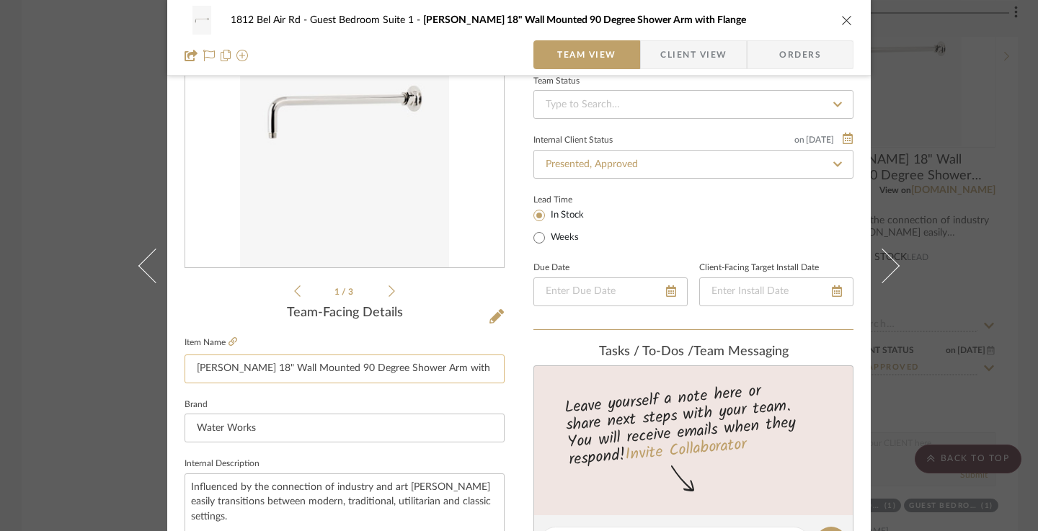
drag, startPoint x: 477, startPoint y: 366, endPoint x: 190, endPoint y: 368, distance: 287.6
click at [189, 368] on input "[PERSON_NAME] 18" Wall Mounted 90 Degree Shower Arm with Flange" at bounding box center [345, 369] width 320 height 29
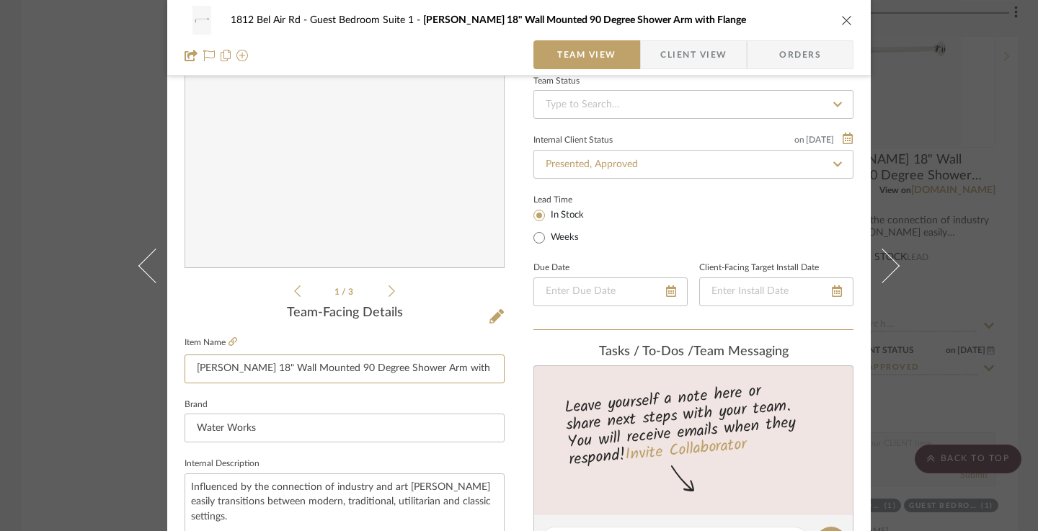
scroll to position [0, 0]
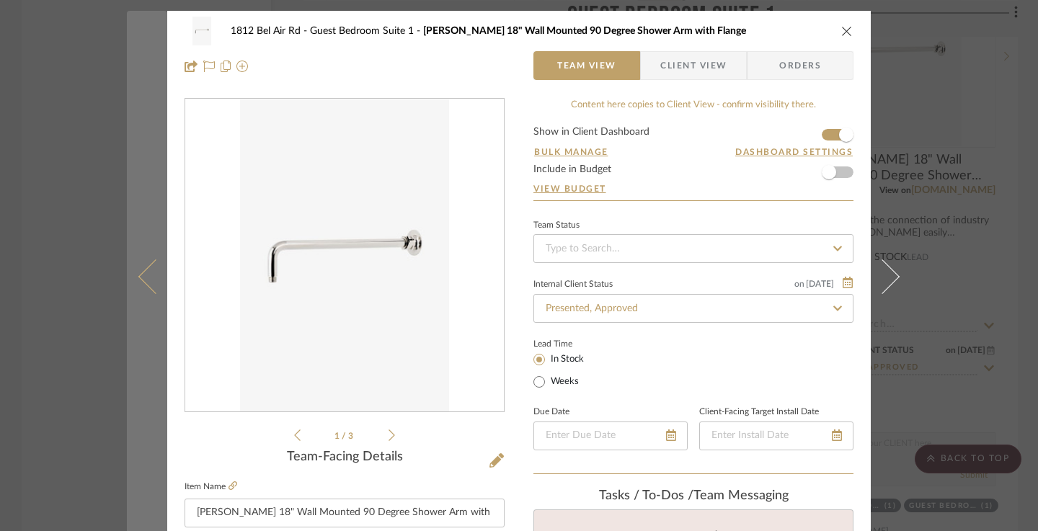
click at [129, 72] on button at bounding box center [147, 276] width 40 height 531
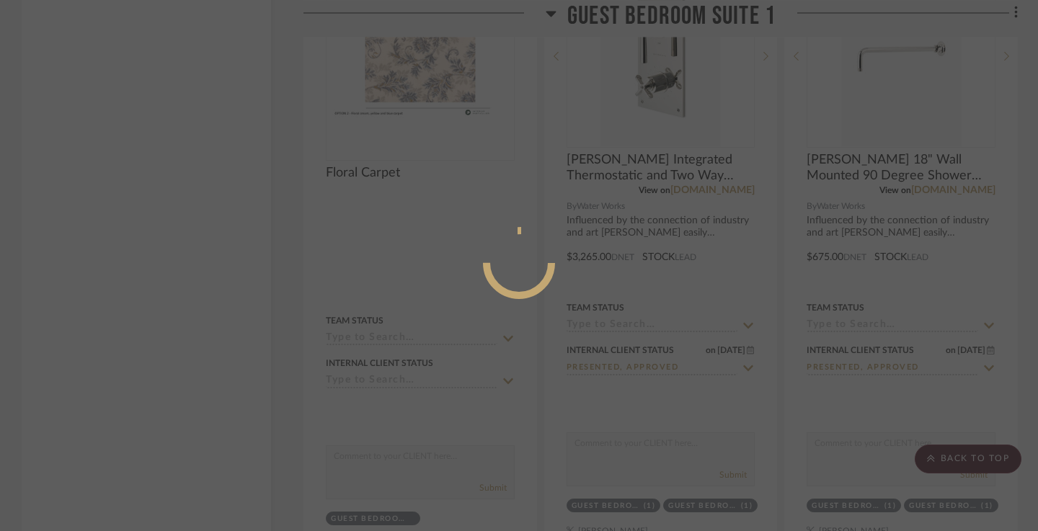
click at [77, 123] on div at bounding box center [519, 265] width 1038 height 531
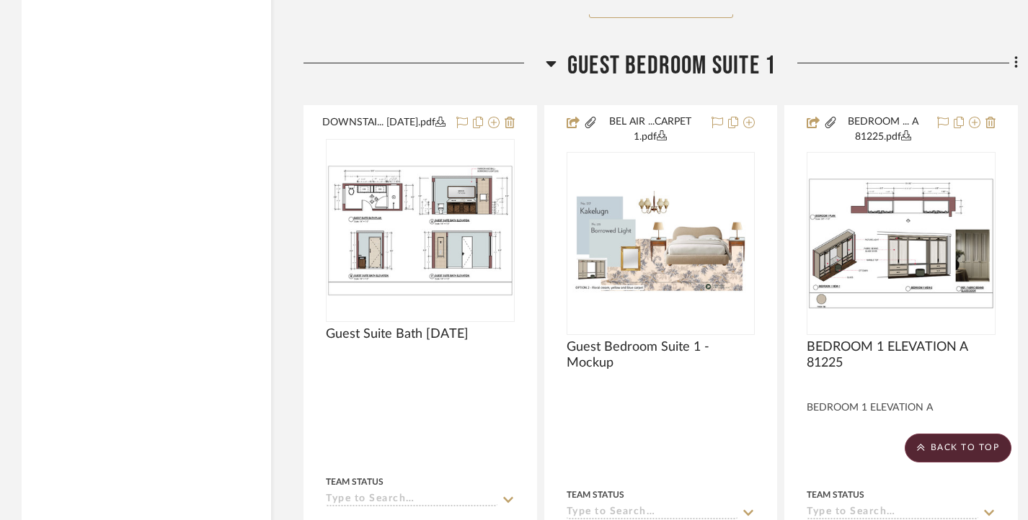
scroll to position [5118, 0]
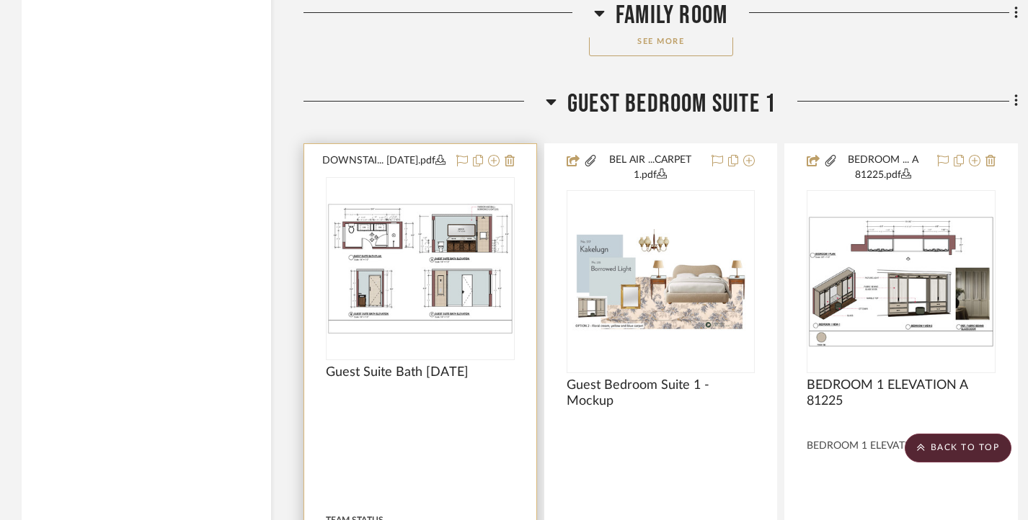
click at [515, 177] on div at bounding box center [420, 466] width 232 height 644
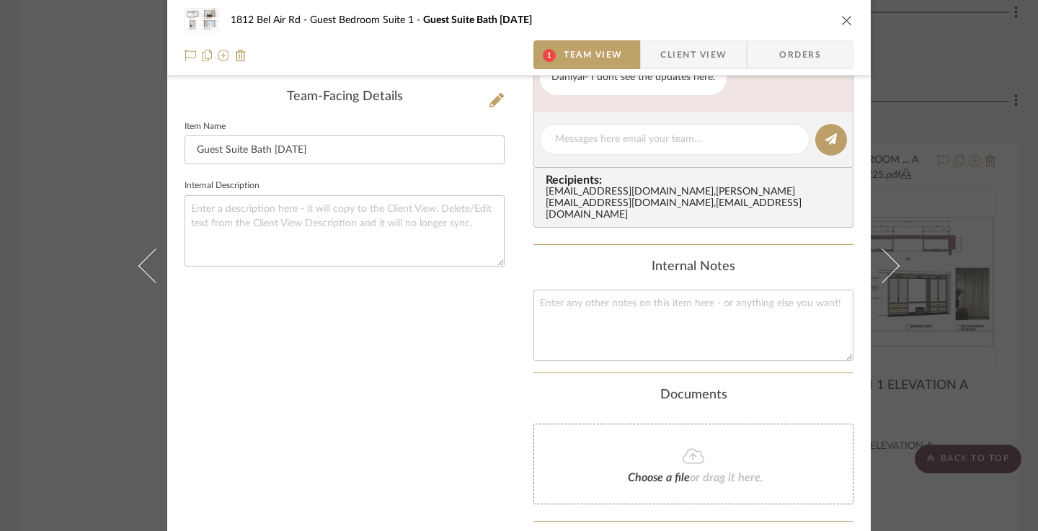
scroll to position [0, 0]
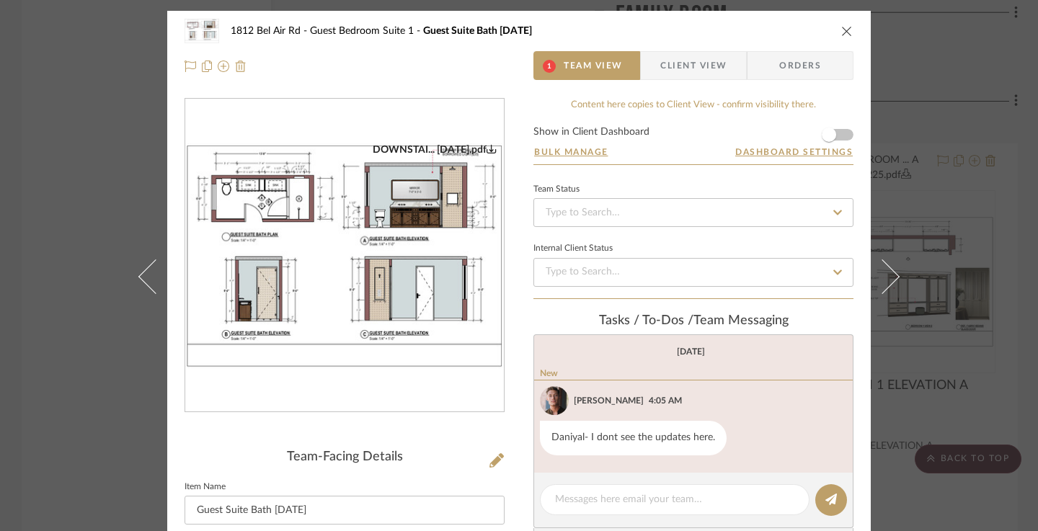
click at [235, 63] on img at bounding box center [241, 67] width 12 height 12
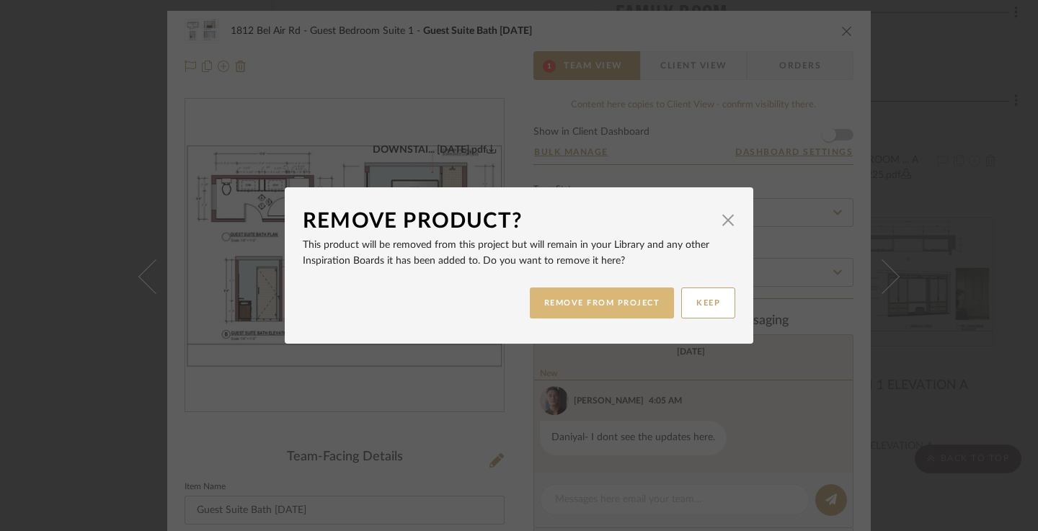
click at [603, 300] on button "REMOVE FROM PROJECT" at bounding box center [602, 303] width 145 height 31
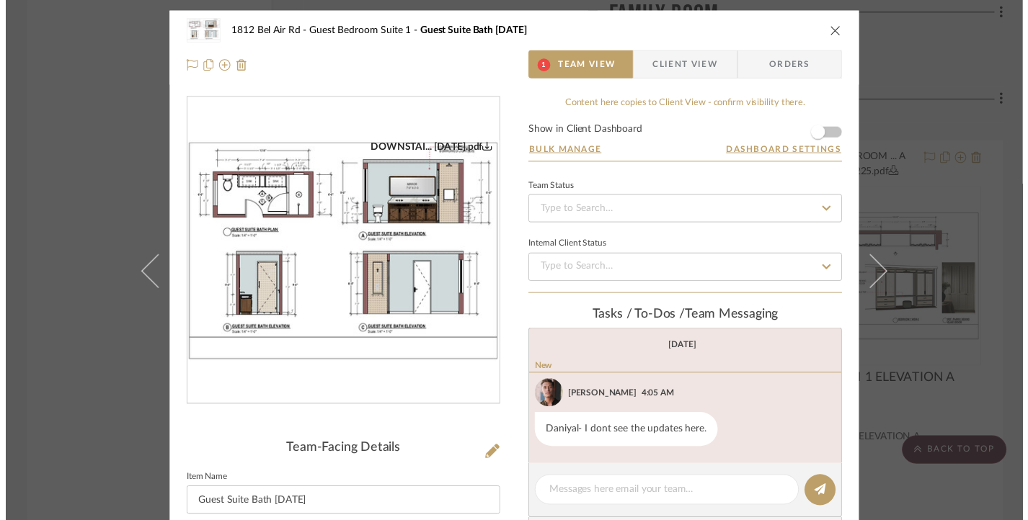
scroll to position [5118, 0]
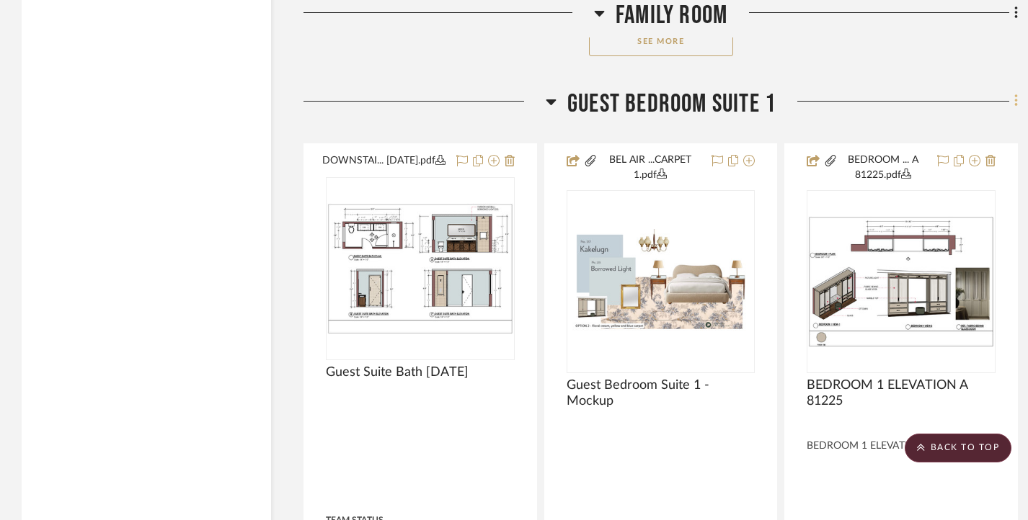
click at [1016, 107] on icon at bounding box center [1015, 101] width 3 height 12
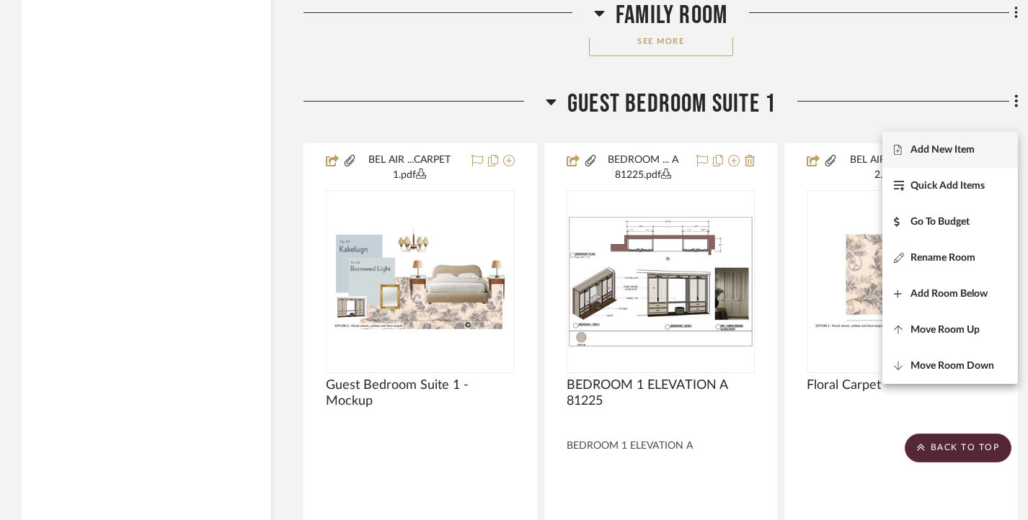
click at [956, 148] on span "Add New Item" at bounding box center [942, 149] width 64 height 12
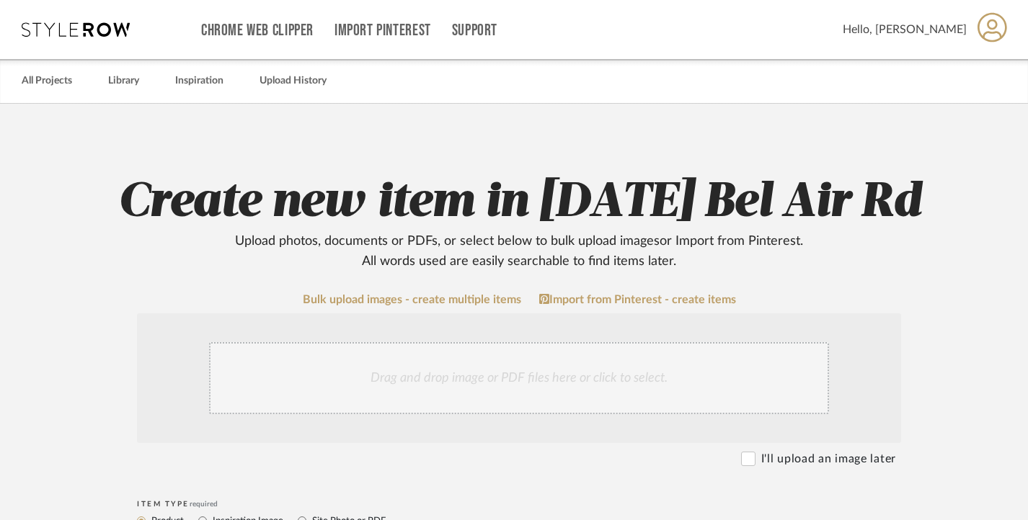
scroll to position [216, 0]
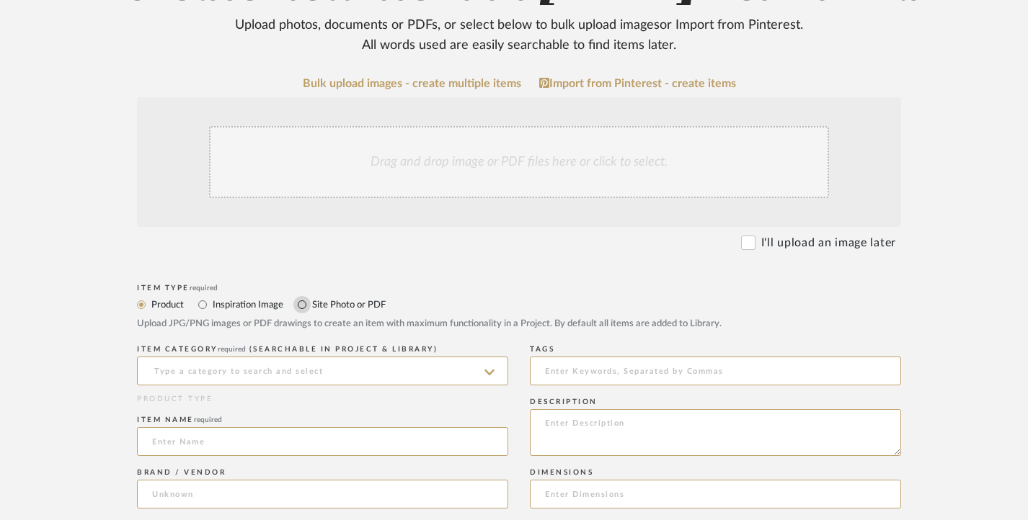
click at [300, 304] on input "Site Photo or PDF" at bounding box center [301, 304] width 17 height 17
radio input "true"
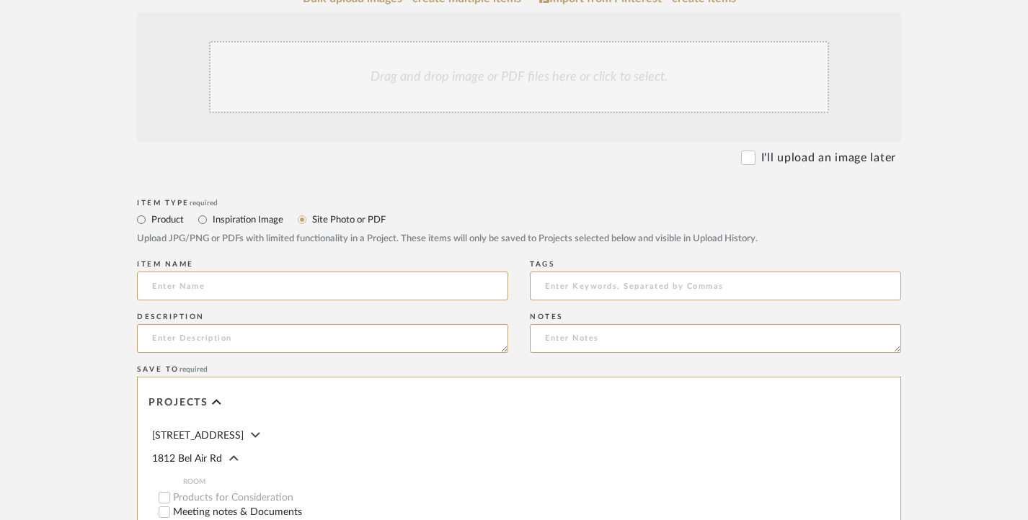
scroll to position [144, 0]
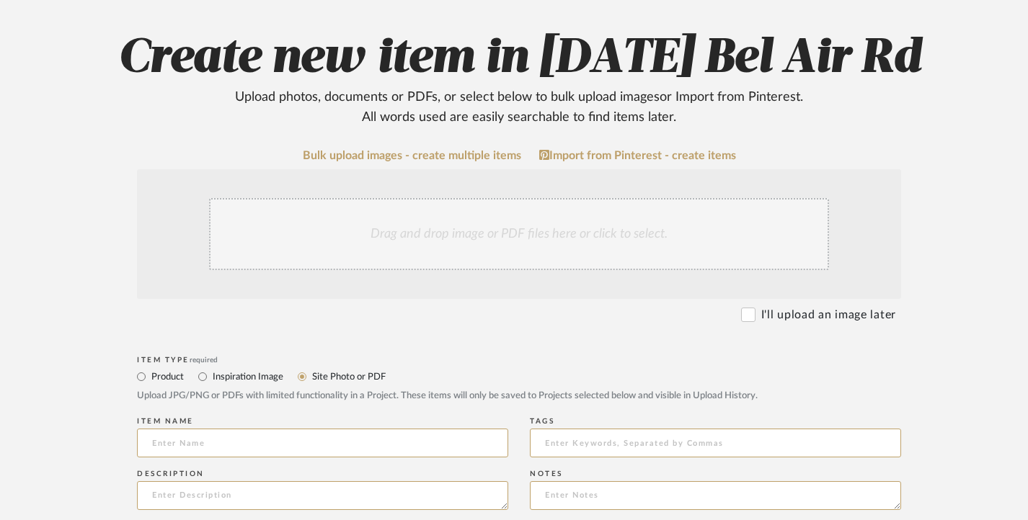
click at [445, 224] on div "Drag and drop image or PDF files here or click to select." at bounding box center [519, 234] width 620 height 72
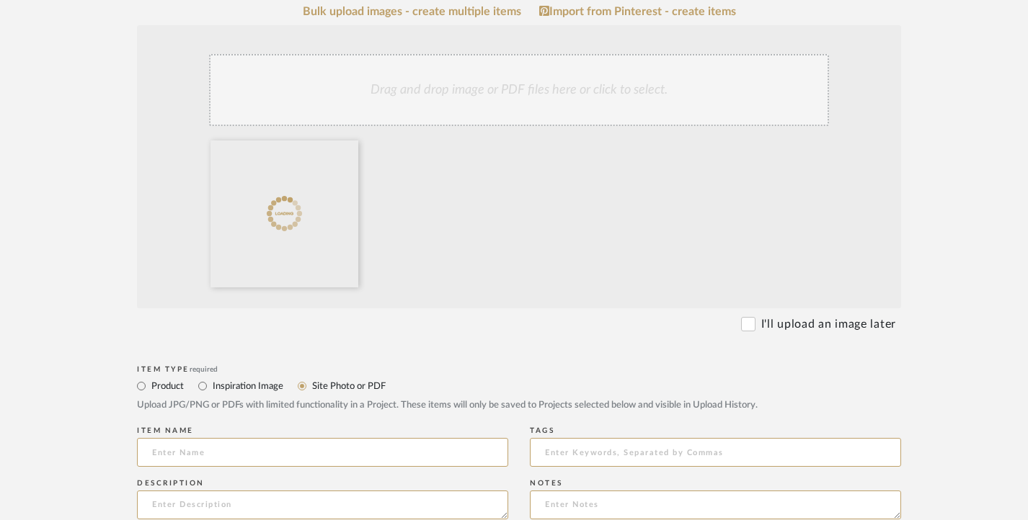
scroll to position [360, 0]
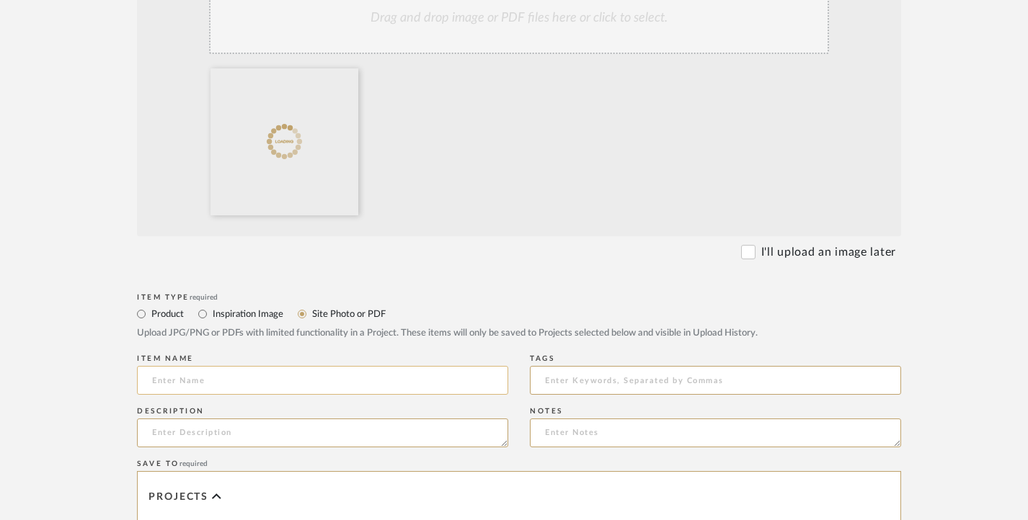
click at [241, 376] on input at bounding box center [322, 380] width 371 height 29
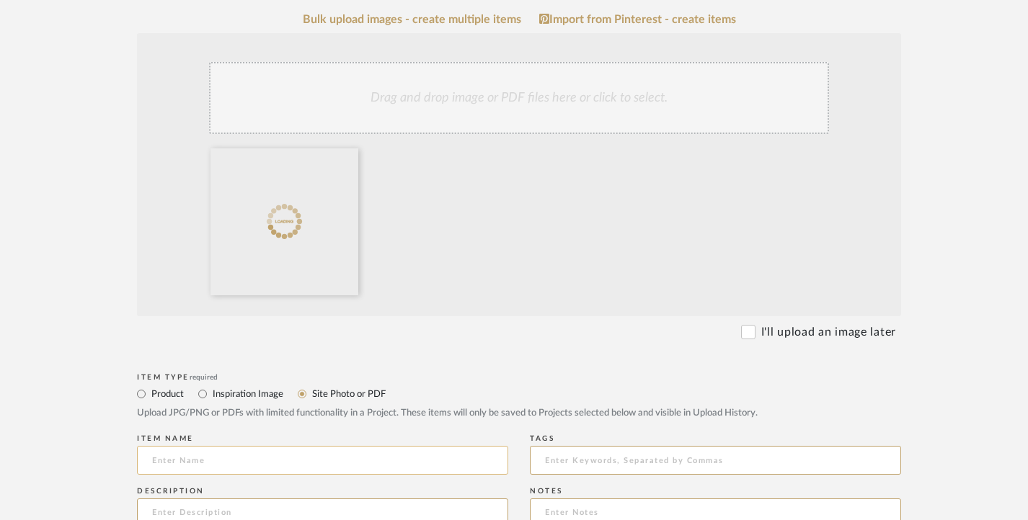
scroll to position [144, 0]
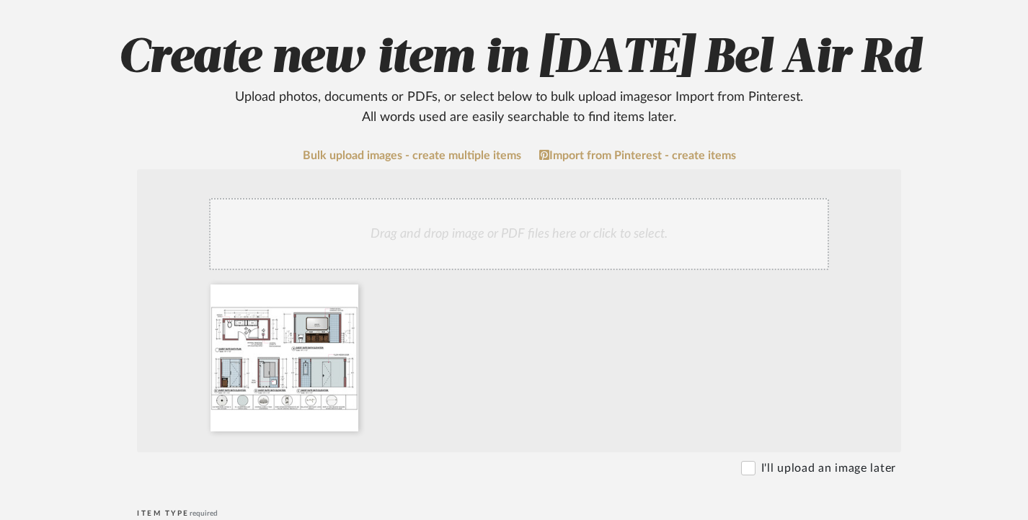
click at [444, 228] on div "Drag and drop image or PDF files here or click to select." at bounding box center [519, 234] width 620 height 72
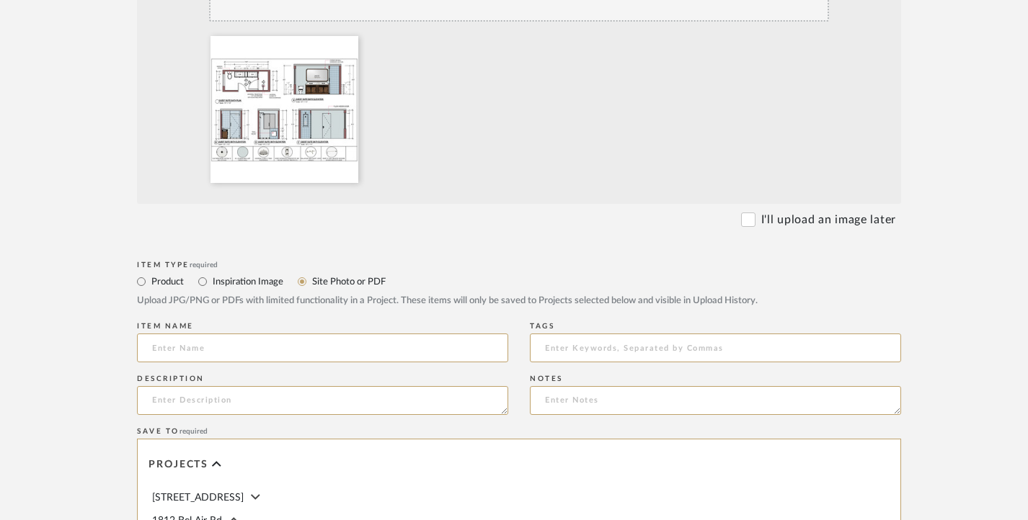
scroll to position [432, 0]
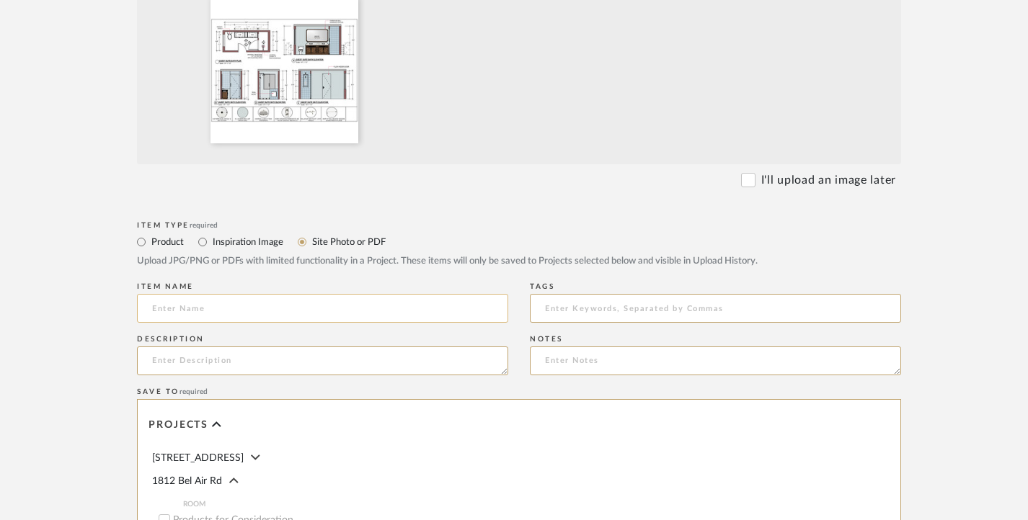
click at [256, 307] on input at bounding box center [322, 308] width 371 height 29
paste input "DOWNSTAIRS GUEST SUITE BATHROOM [DATE]"
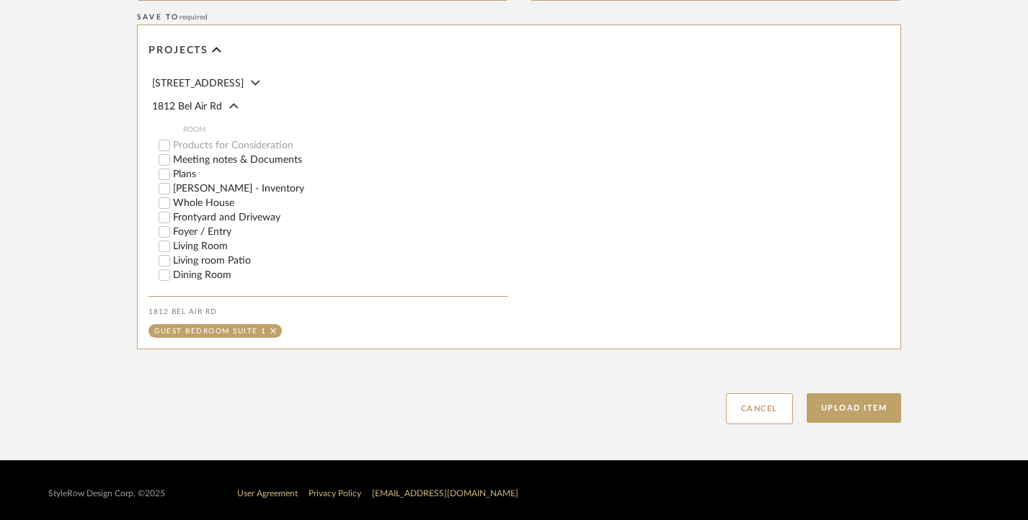
scroll to position [814, 0]
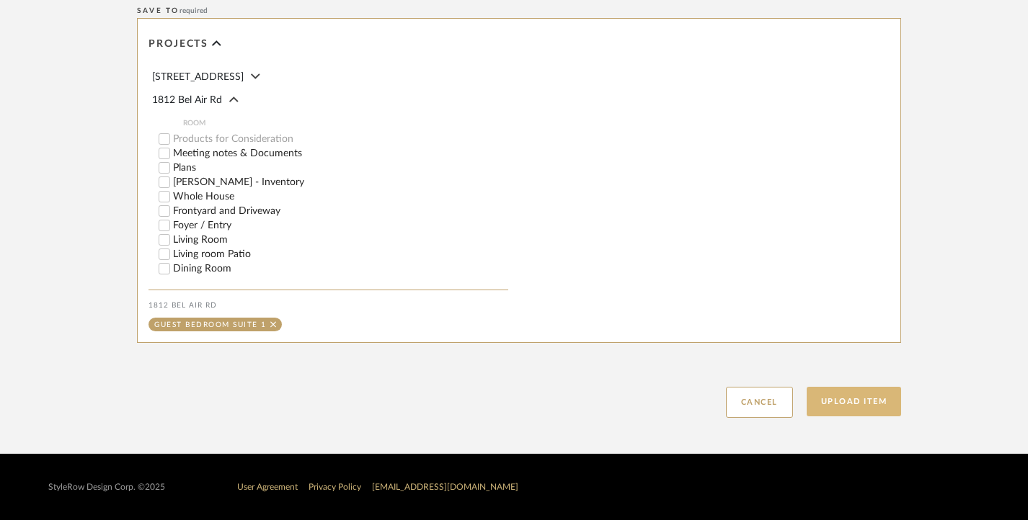
type input "DOWNSTAIRS GUEST SUITE BATHROOM [DATE]"
click at [853, 393] on button "Upload Item" at bounding box center [854, 402] width 95 height 30
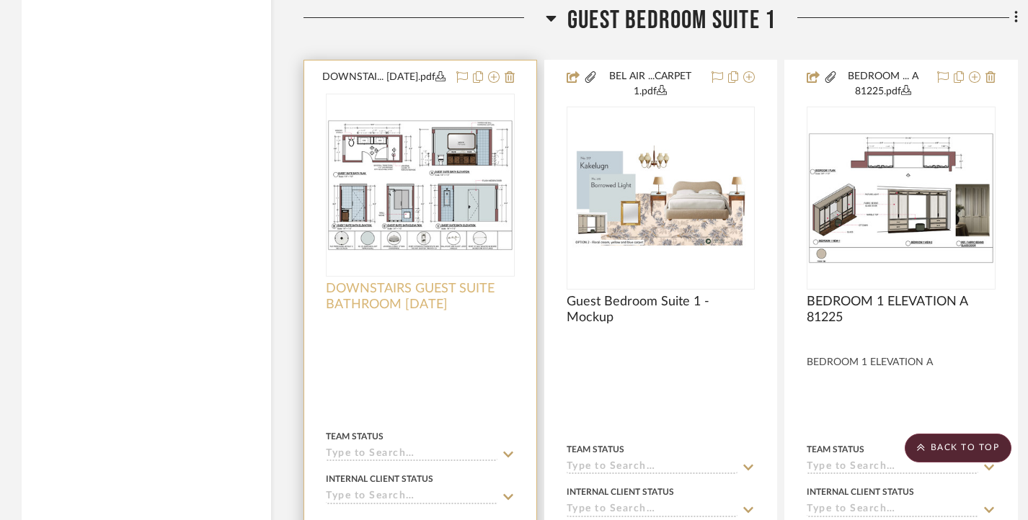
scroll to position [5329, 0]
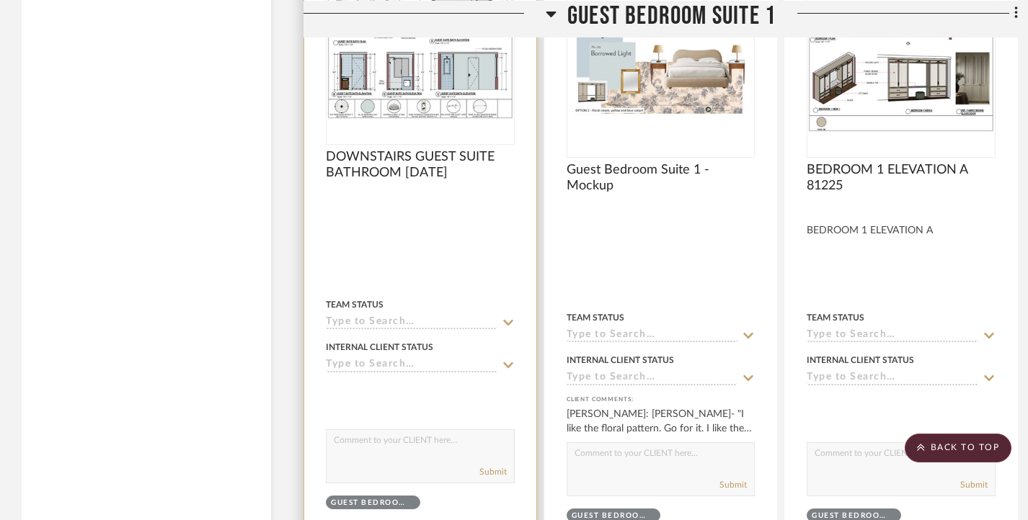
click at [491, 101] on img "0" at bounding box center [420, 53] width 186 height 131
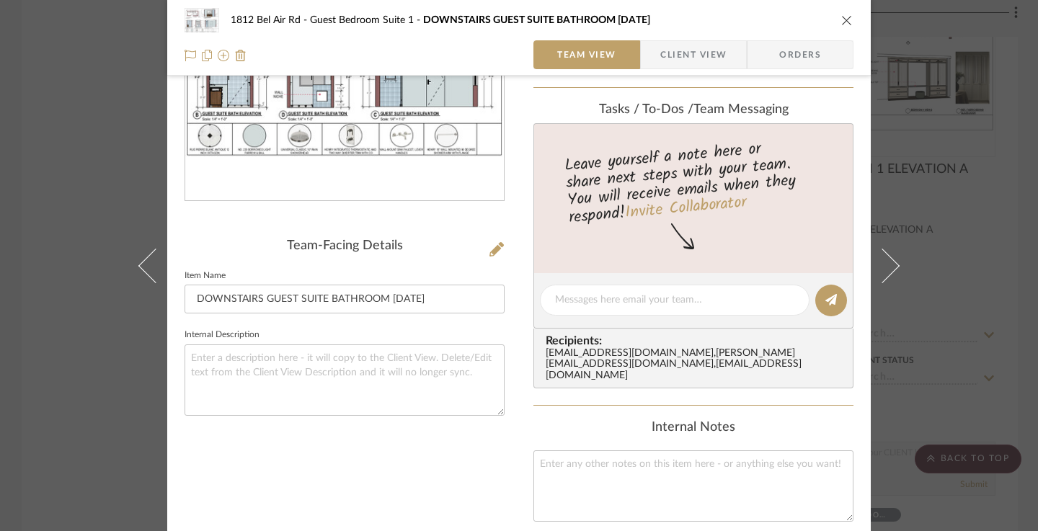
scroll to position [288, 0]
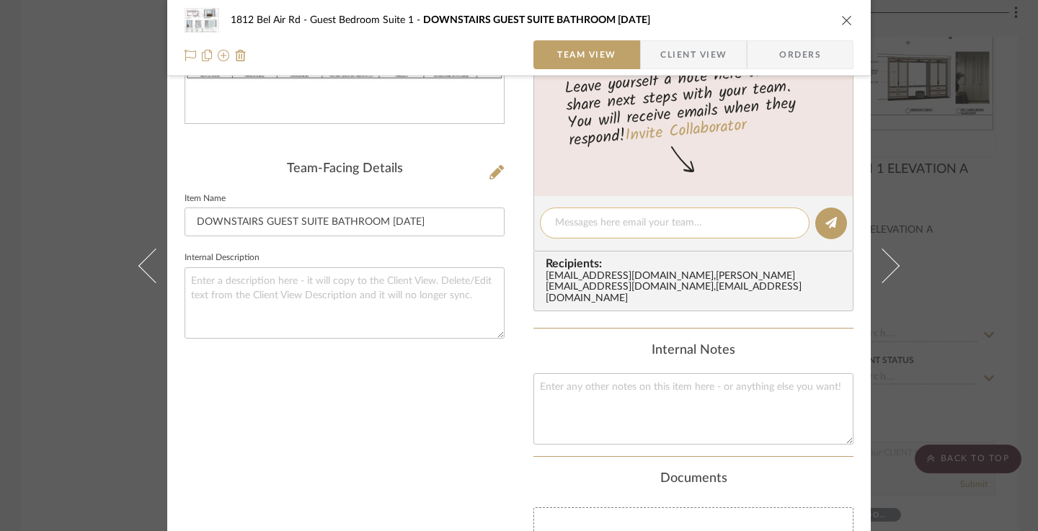
click at [599, 226] on textarea at bounding box center [674, 223] width 239 height 15
paste textarea "DOWNSTAIRS GUEST SUITE BATHROOM [DATE]"
click at [555, 222] on textarea "DOWNSTAIRS GUEST SUITE BATHROOM [DATE]" at bounding box center [674, 223] width 239 height 15
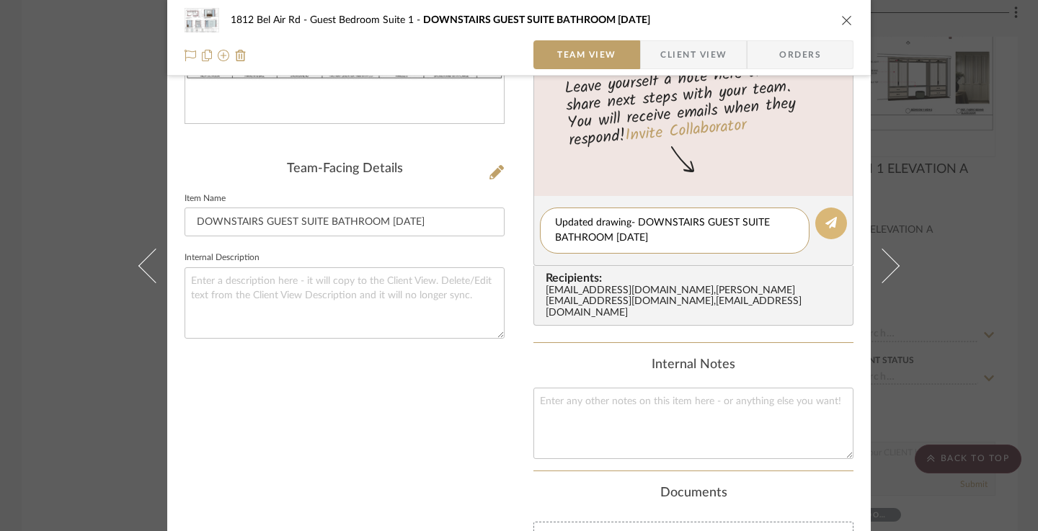
type textarea "Updated drawing- DOWNSTAIRS GUEST SUITE BATHROOM [DATE]"
click at [830, 222] on icon at bounding box center [831, 223] width 12 height 12
